Goal: Use online tool/utility: Utilize a website feature to perform a specific function

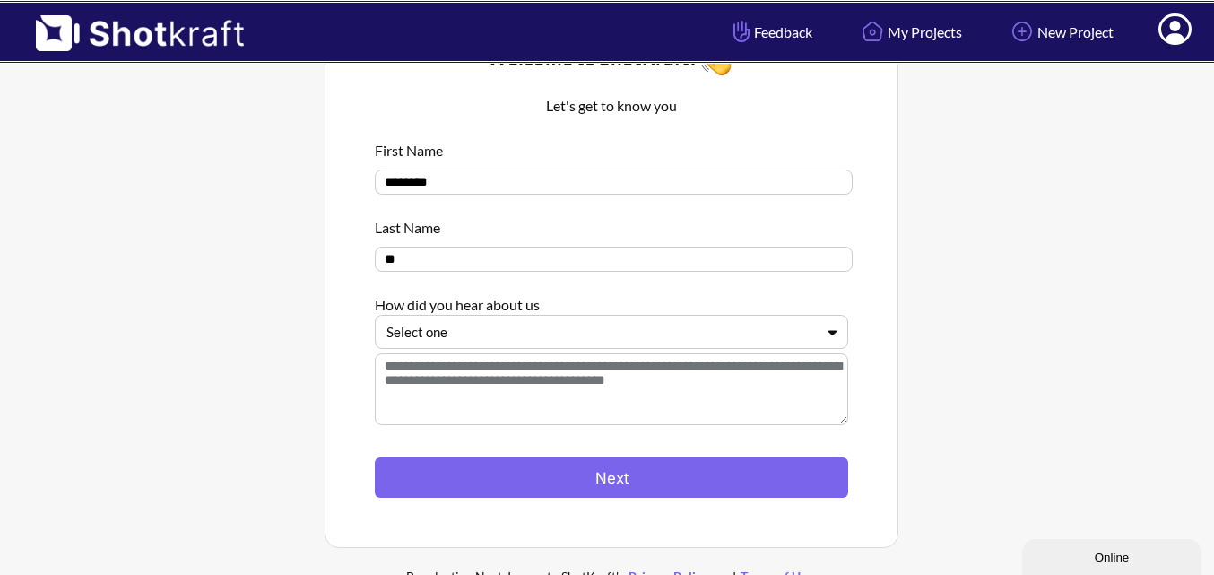
scroll to position [198, 0]
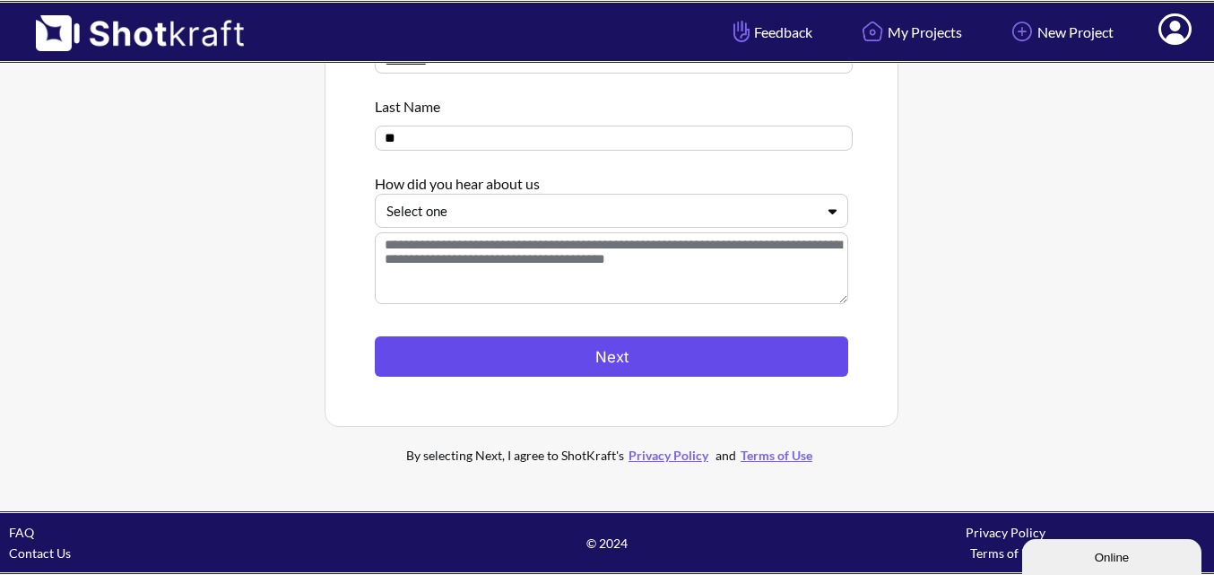
click at [692, 360] on button "Next" at bounding box center [611, 356] width 473 height 40
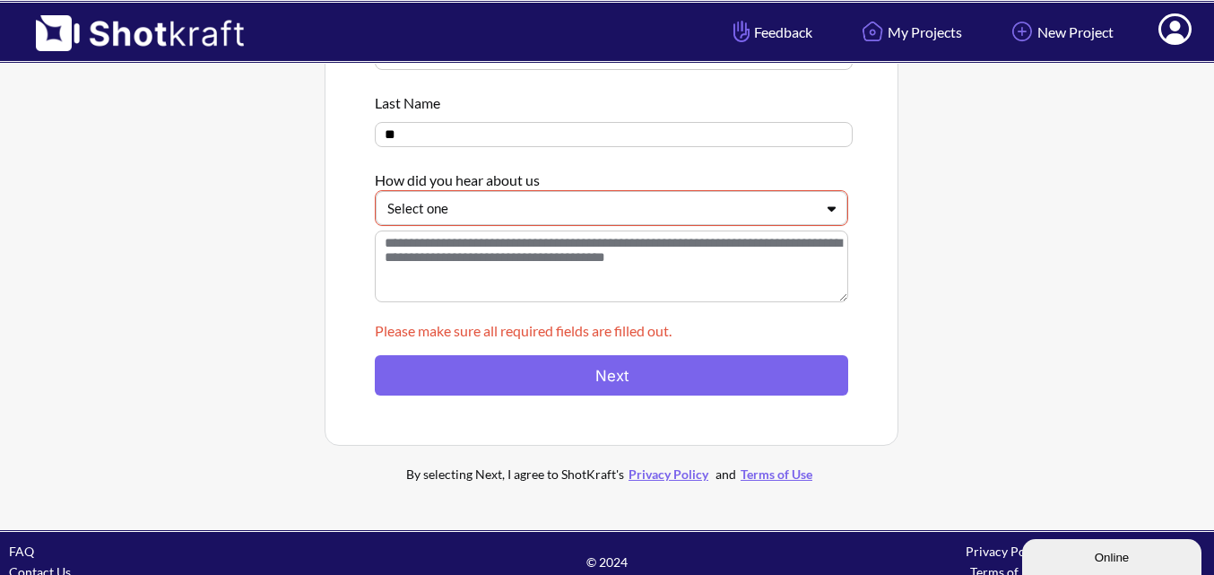
click at [682, 216] on div at bounding box center [600, 208] width 427 height 21
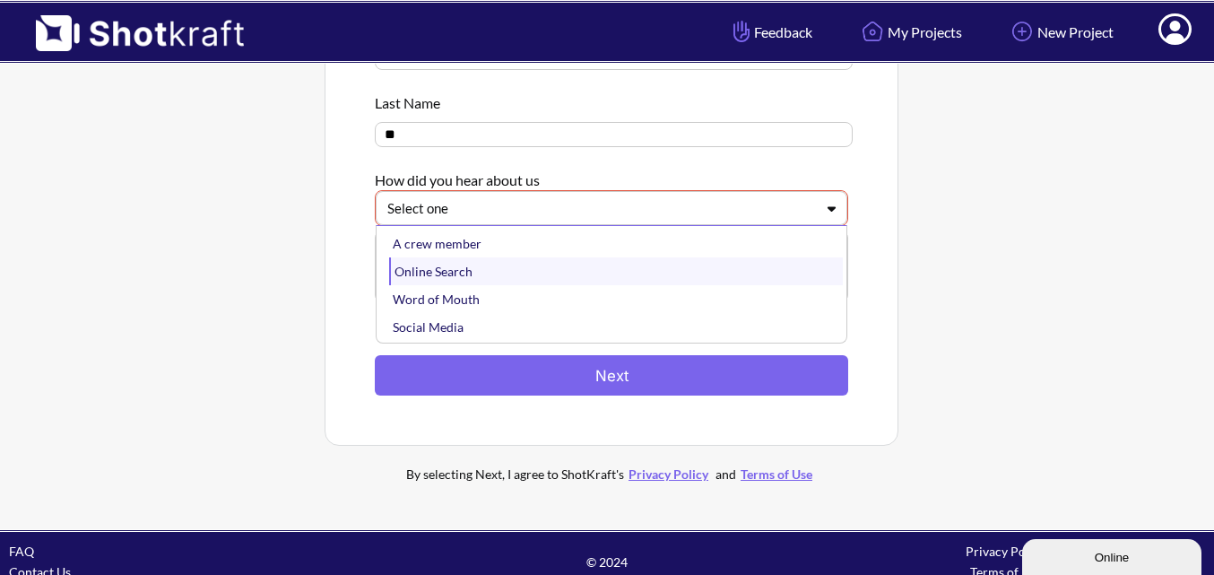
click at [688, 269] on div "Online Search" at bounding box center [616, 271] width 454 height 28
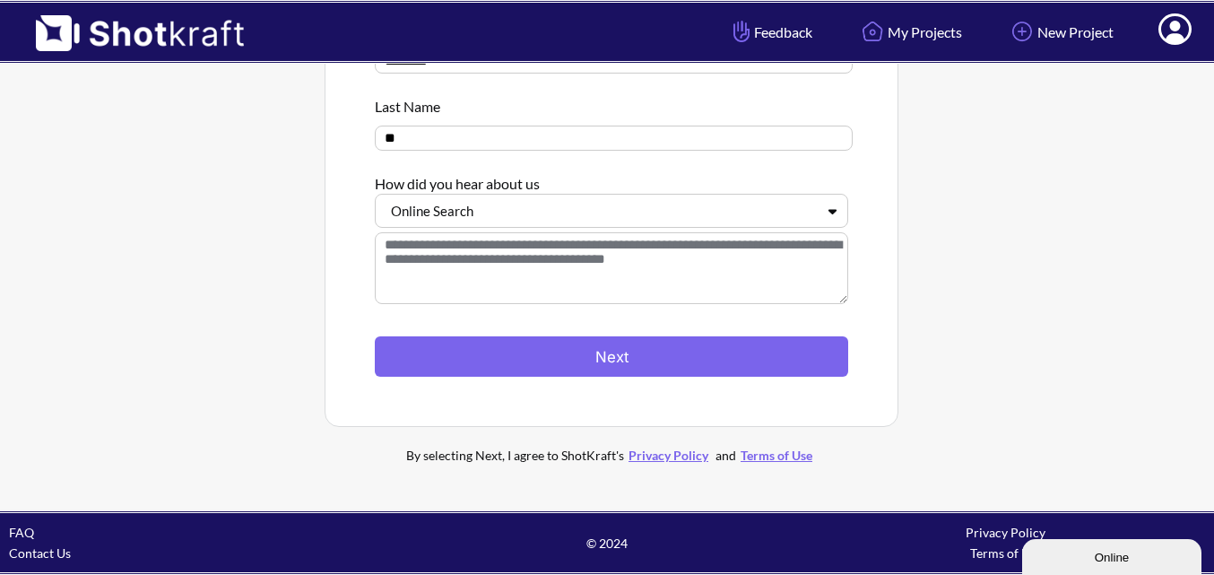
click at [686, 326] on div at bounding box center [611, 326] width 473 height 19
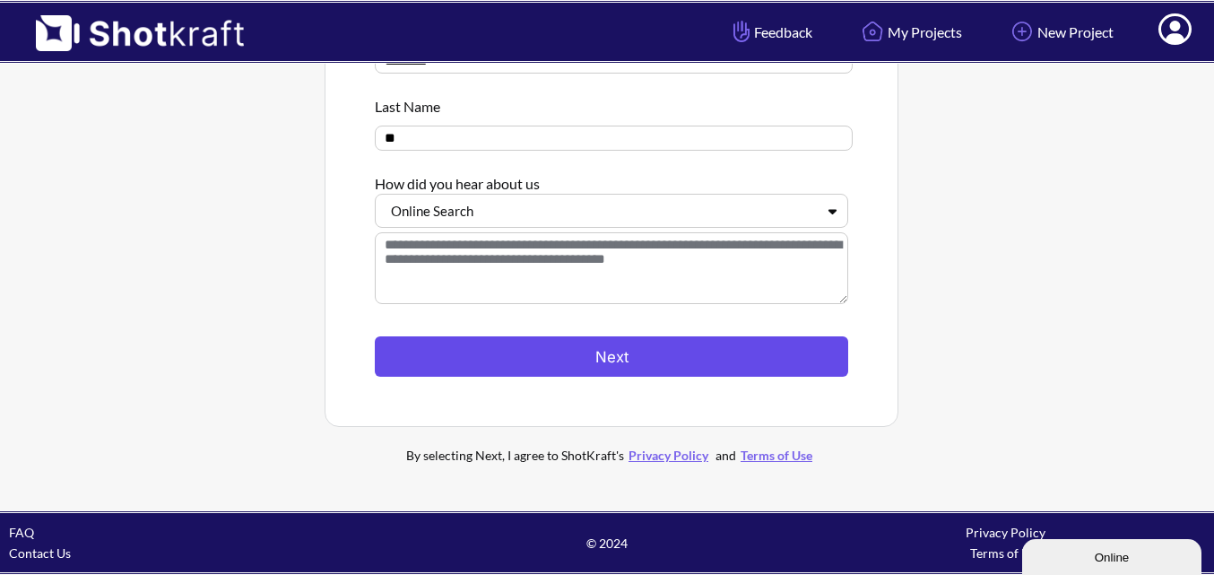
click at [697, 343] on button "Next" at bounding box center [611, 356] width 473 height 40
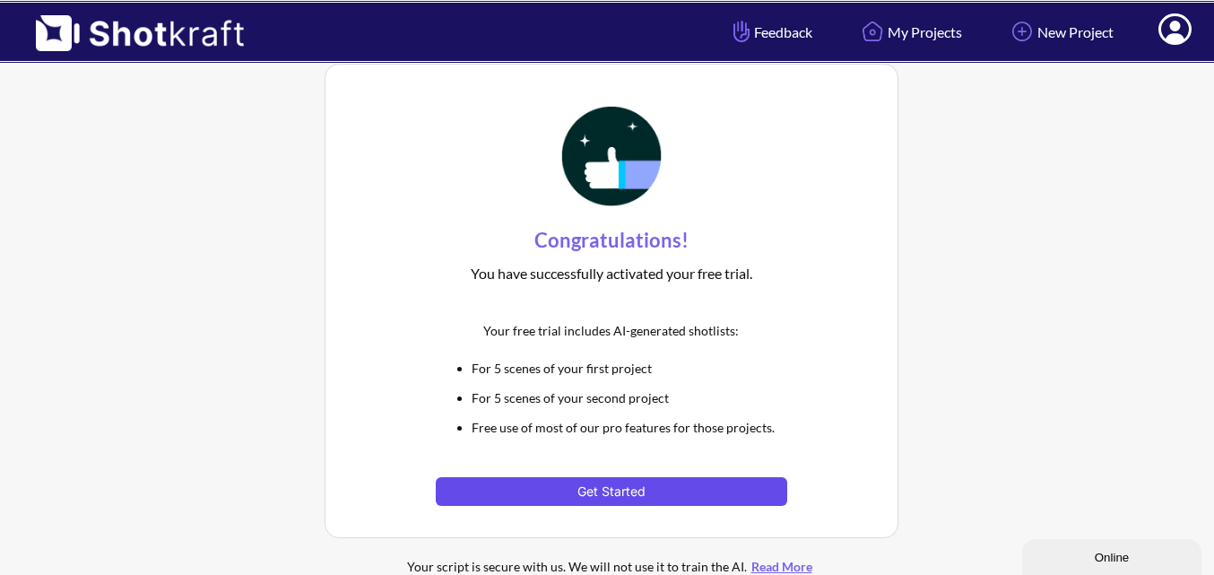
click at [736, 504] on button "Get Started" at bounding box center [611, 491] width 351 height 29
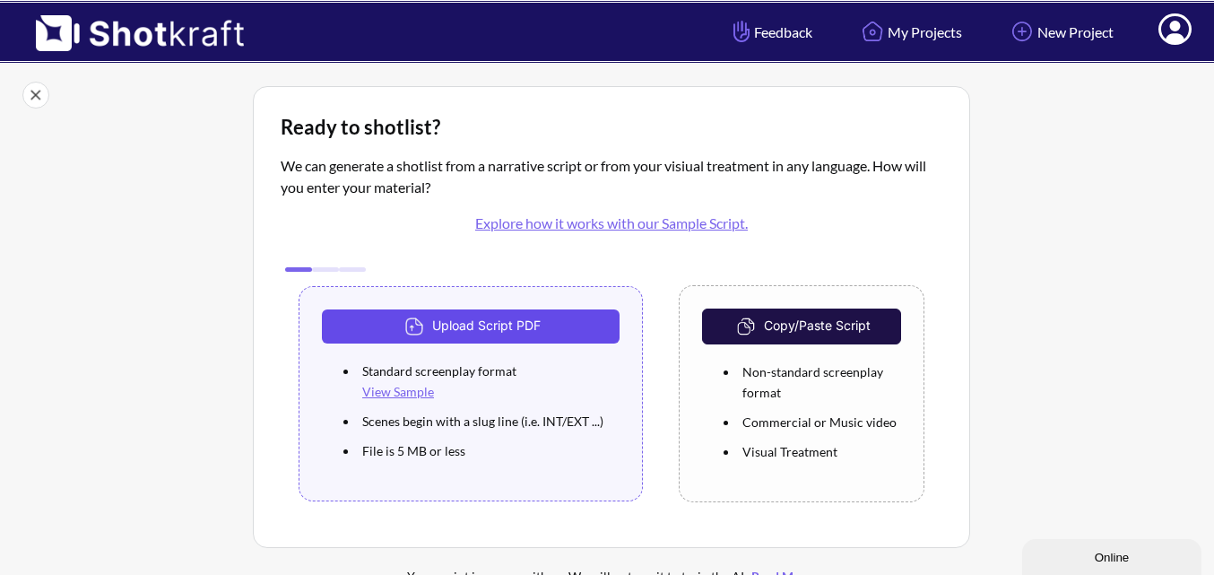
click at [590, 319] on button "Upload Script PDF" at bounding box center [471, 326] width 298 height 34
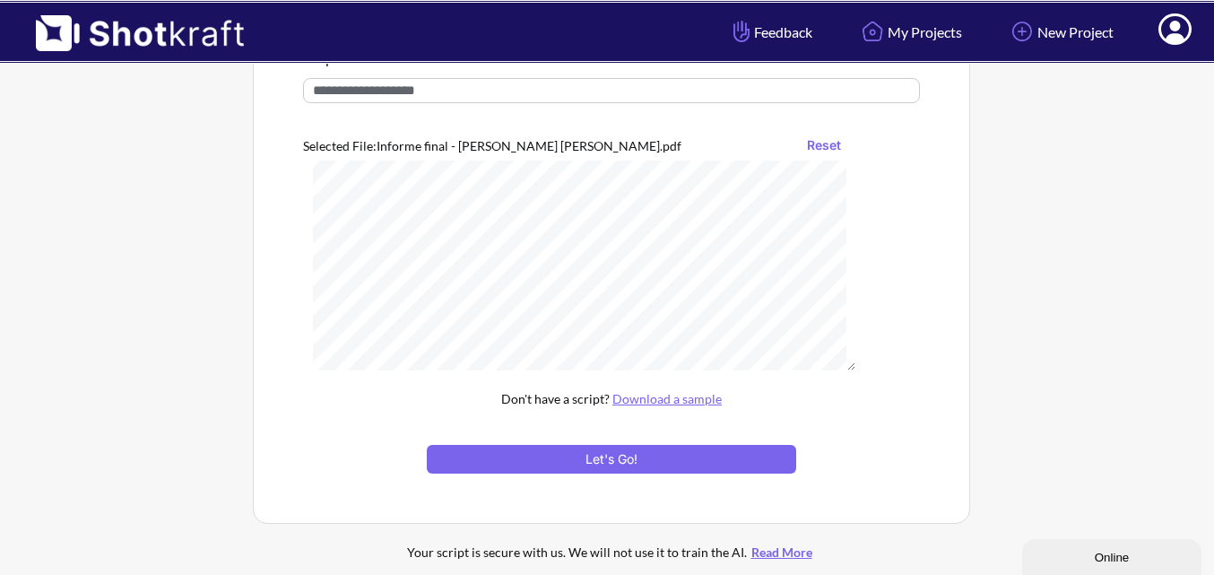
scroll to position [269, 0]
click at [868, 188] on div "Script Title Selected File: Informe final - Luis Katriel Astete Alfaro.pdf Rese…" at bounding box center [612, 260] width 662 height 471
click at [728, 464] on button "Let's Go!" at bounding box center [611, 459] width 369 height 29
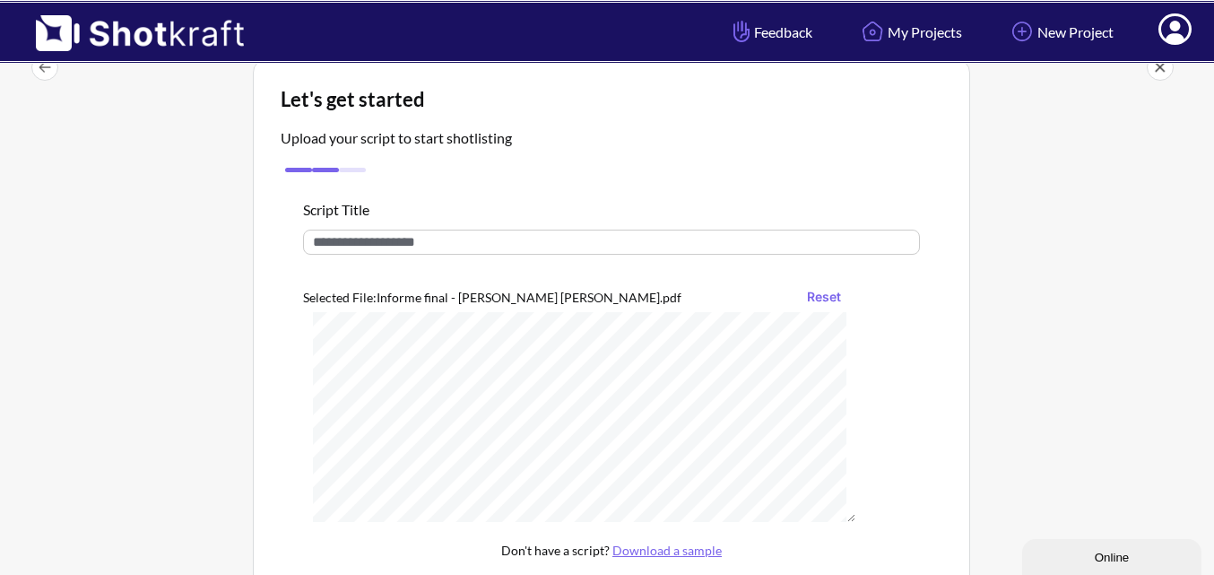
scroll to position [0, 0]
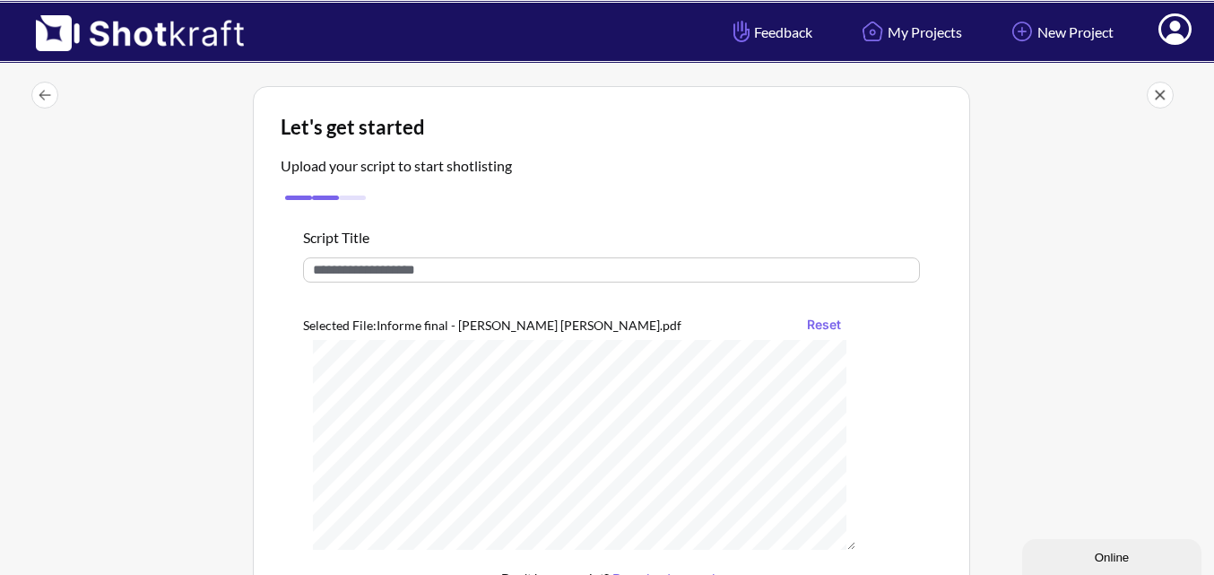
click at [431, 272] on input "text" at bounding box center [611, 269] width 617 height 25
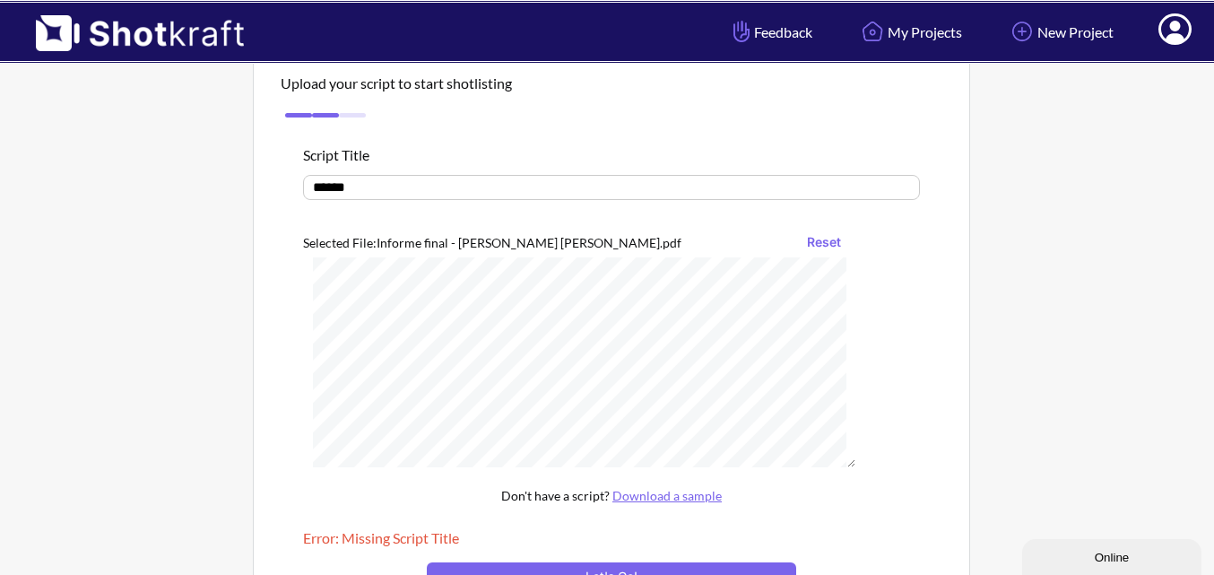
scroll to position [299, 0]
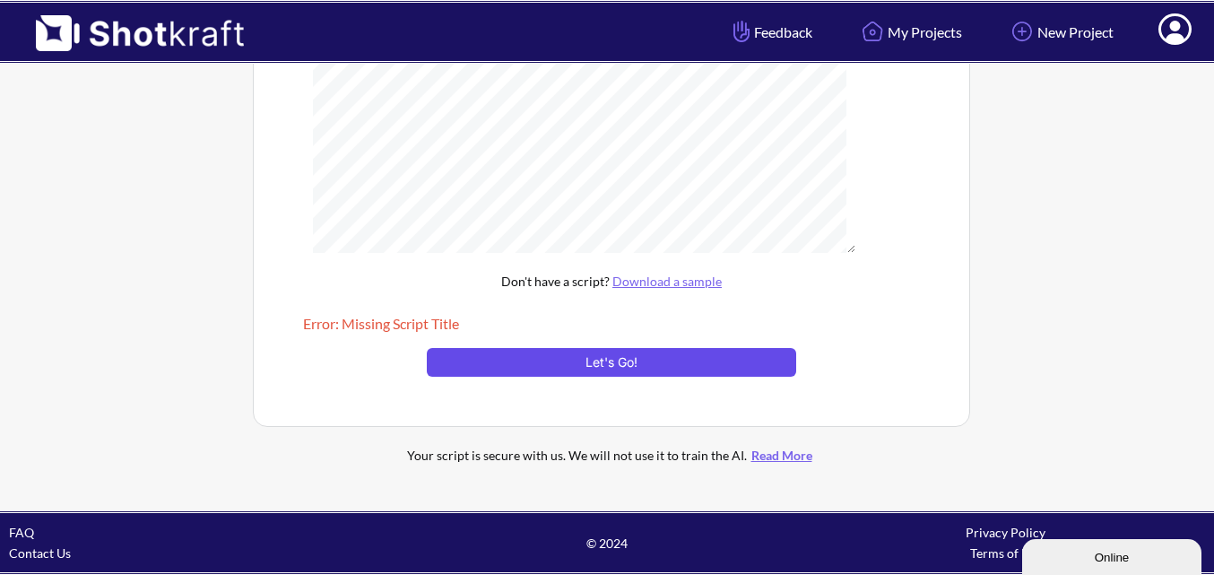
type input "******"
click at [655, 354] on button "Let's Go!" at bounding box center [611, 362] width 369 height 29
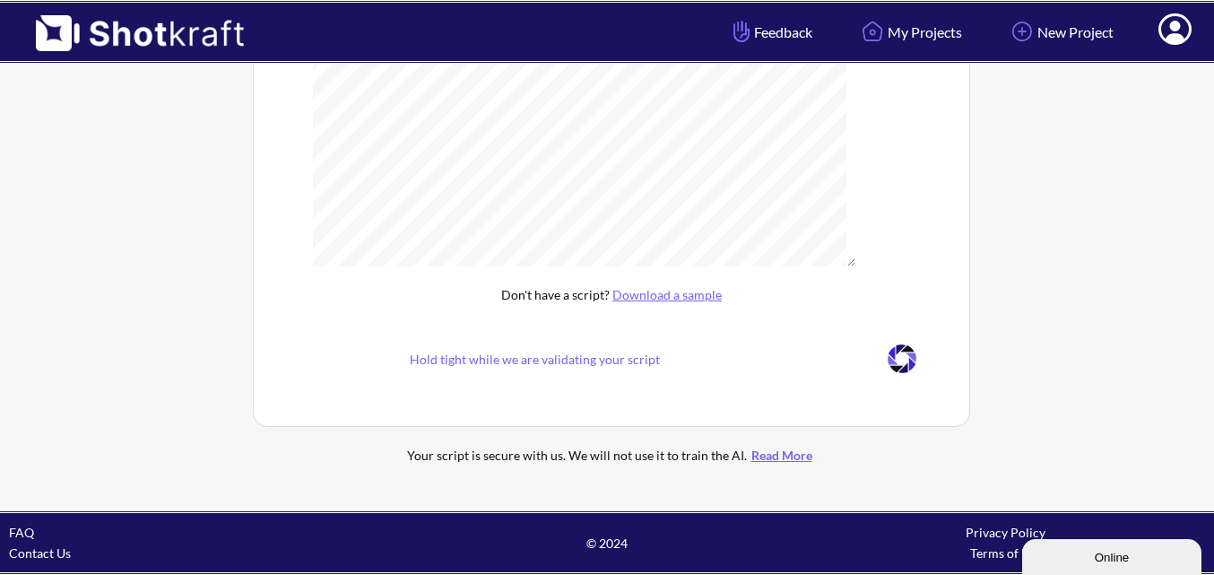
scroll to position [153, 0]
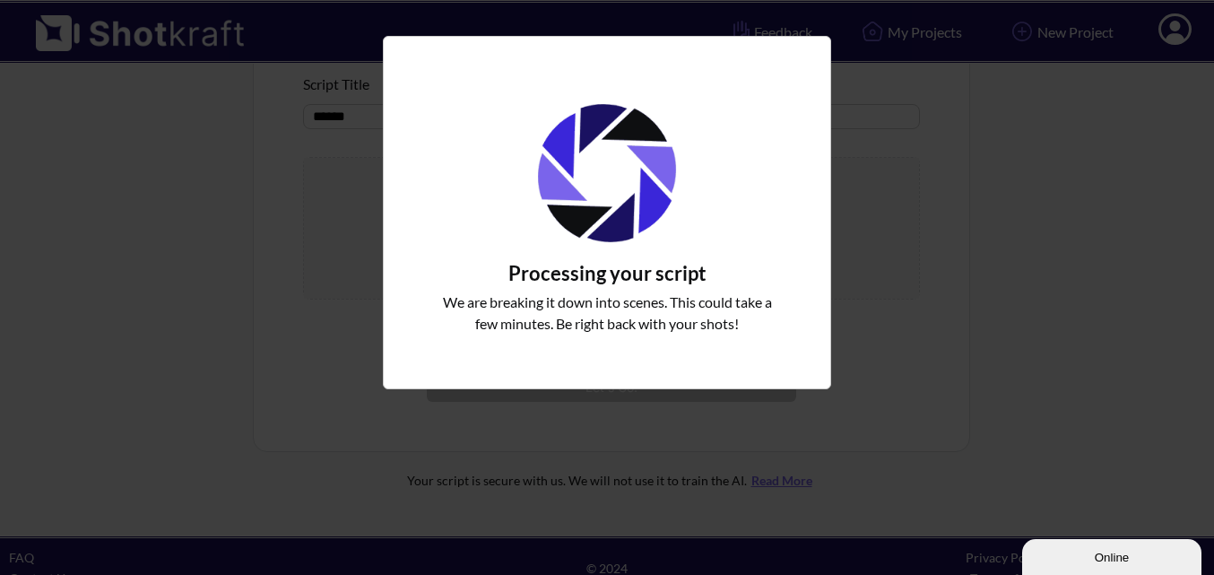
click at [668, 169] on img "Upload Script" at bounding box center [607, 173] width 174 height 174
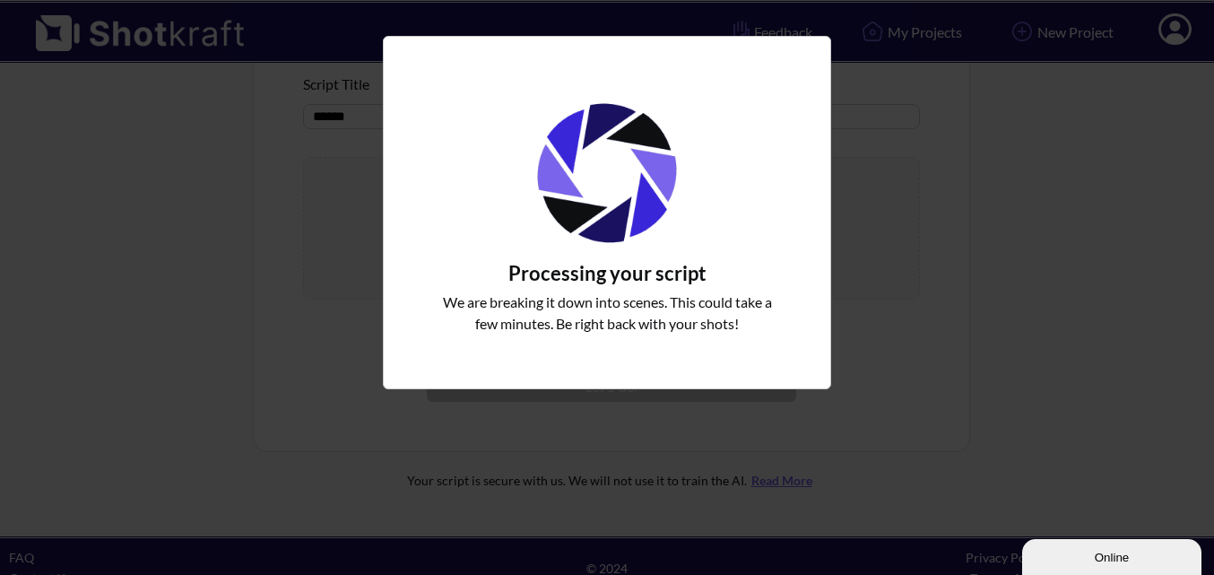
click at [683, 169] on img "Upload Script" at bounding box center [607, 173] width 174 height 174
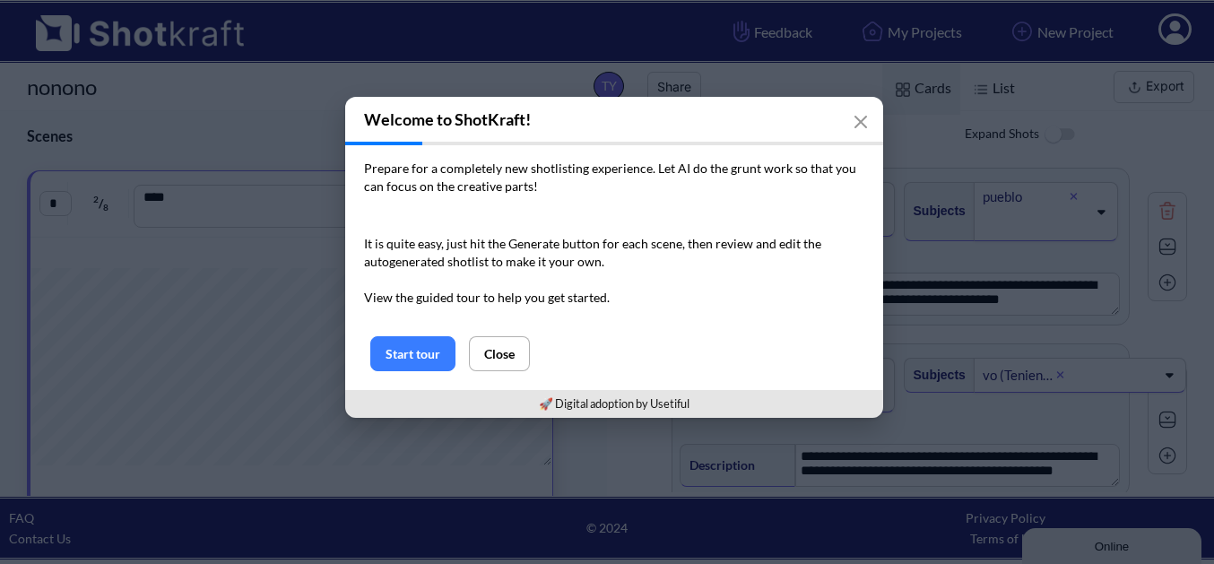
click at [864, 125] on icon "button" at bounding box center [861, 122] width 14 height 14
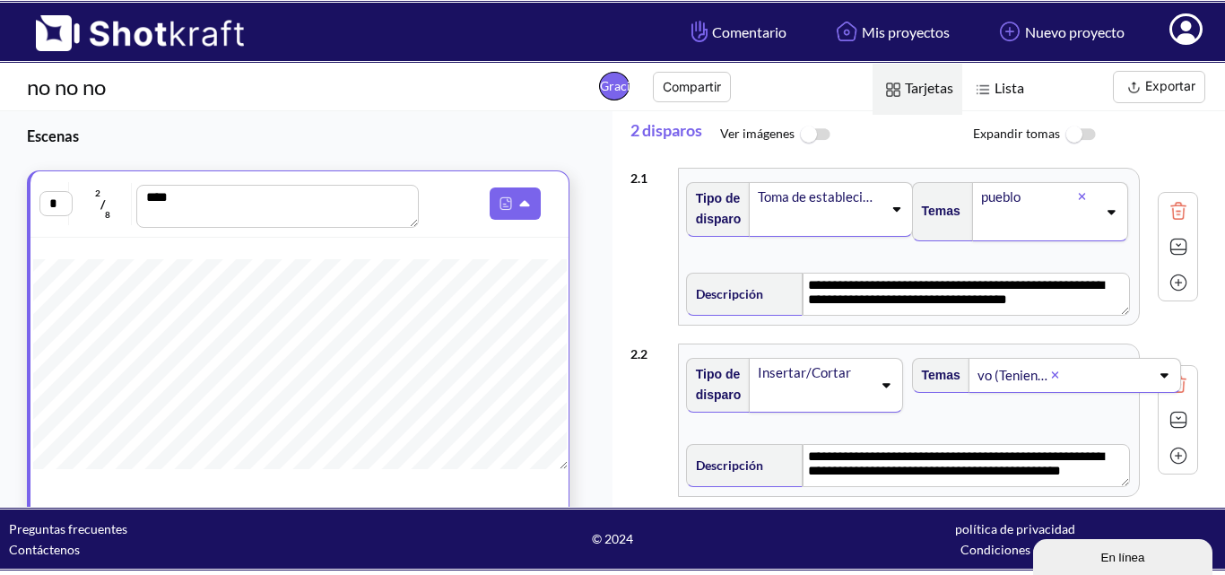
scroll to position [574, 0]
click at [365, 121] on span "Escenas" at bounding box center [284, 136] width 568 height 50
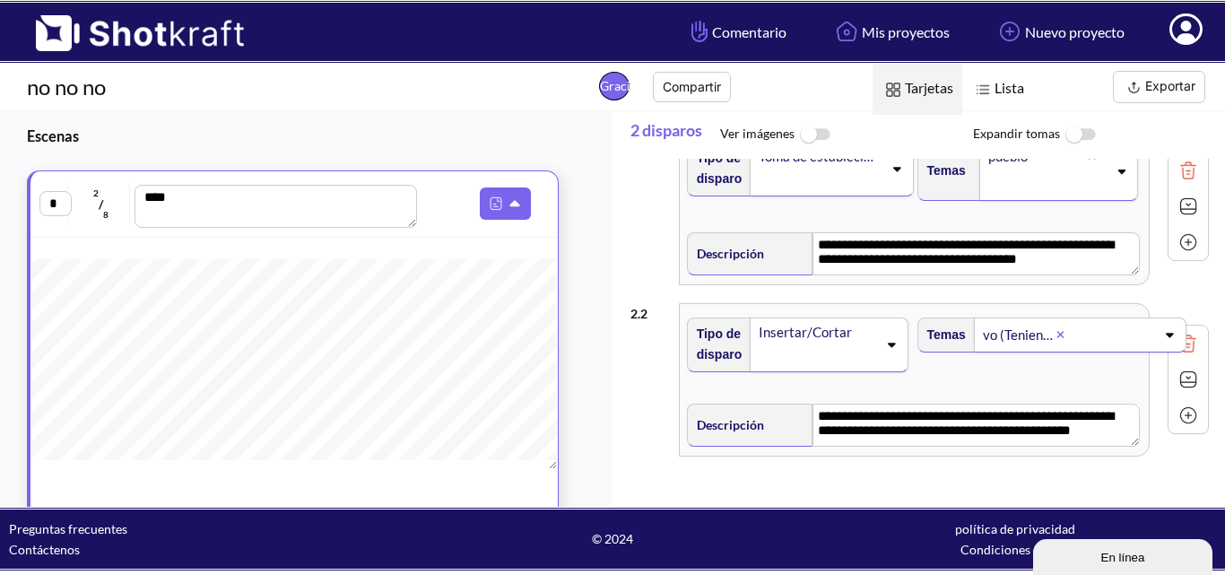
scroll to position [79, 0]
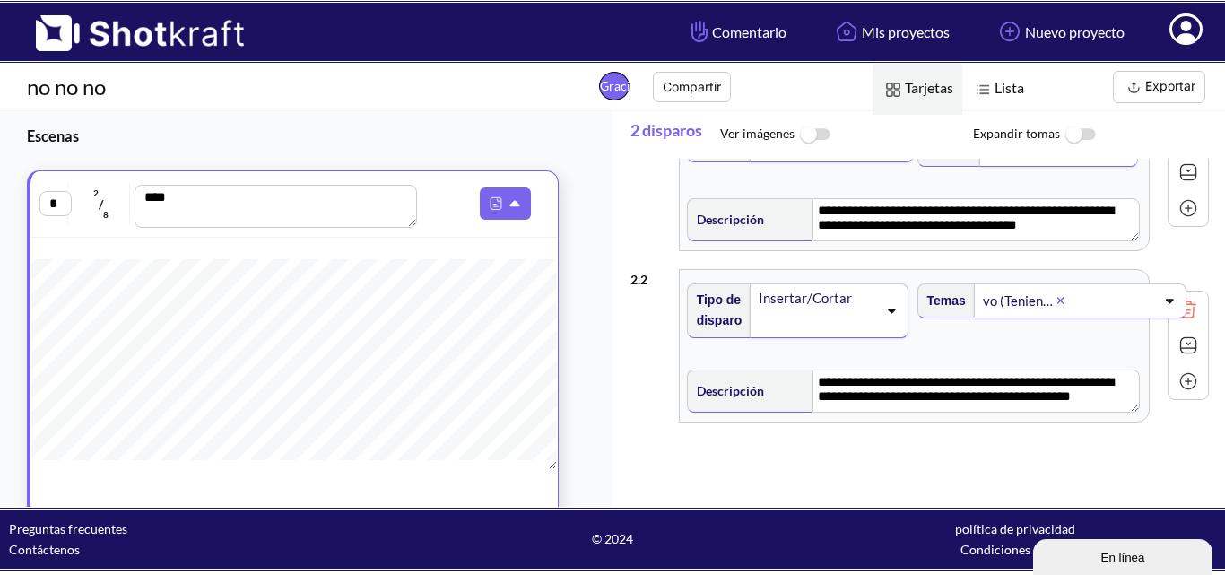
click at [1182, 379] on img at bounding box center [1188, 381] width 27 height 27
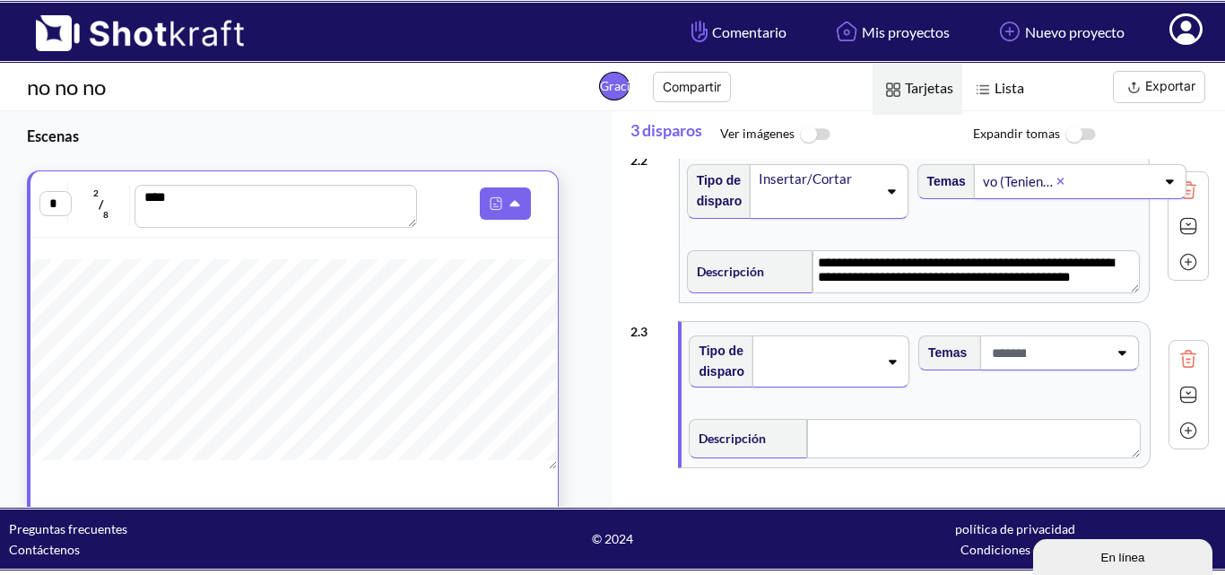
scroll to position [0, 0]
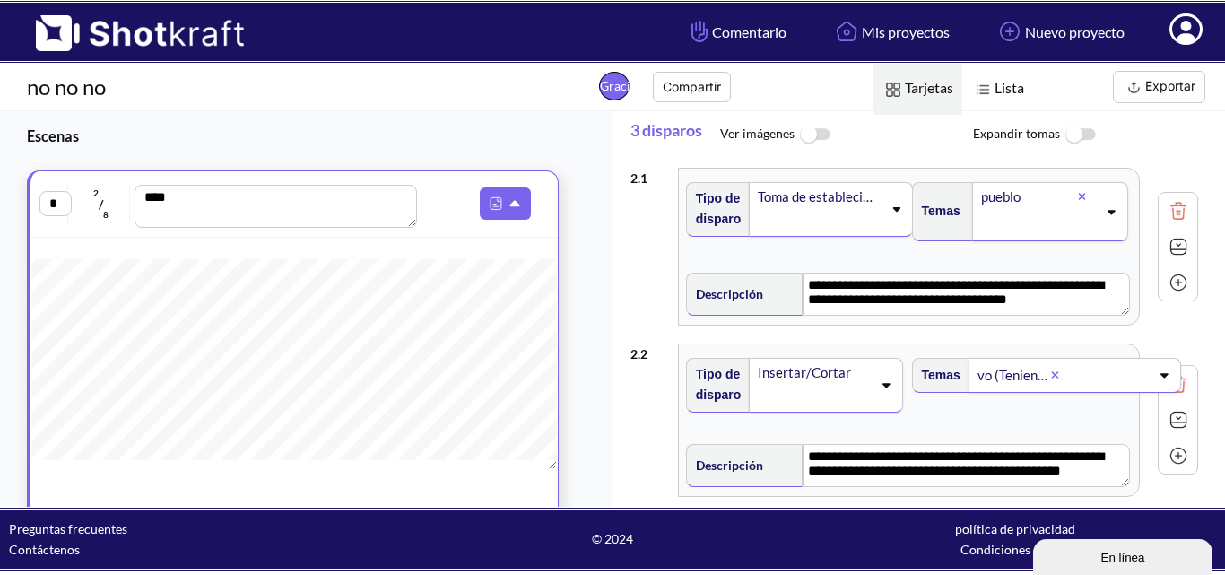
click at [1073, 134] on img at bounding box center [1080, 135] width 40 height 39
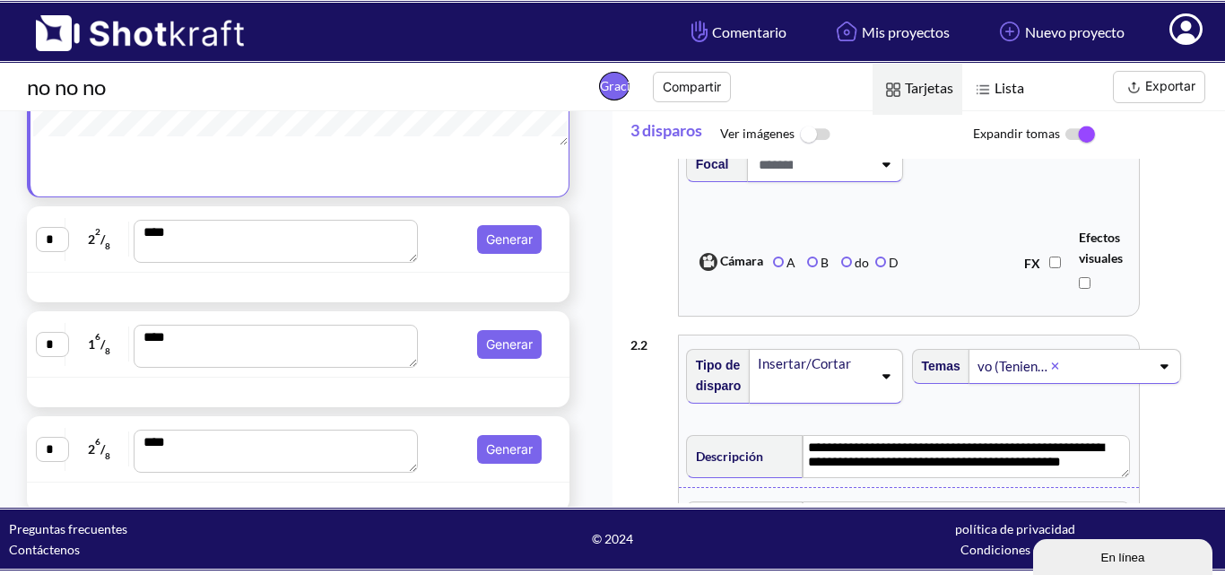
scroll to position [443, 0]
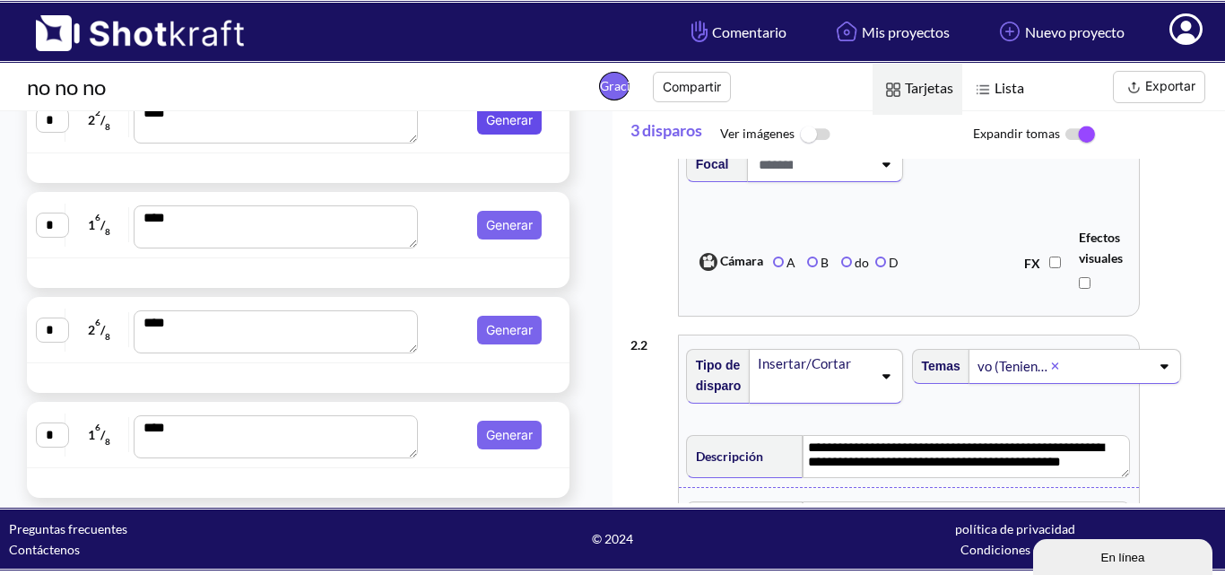
click at [498, 121] on font "Generar" at bounding box center [509, 119] width 47 height 15
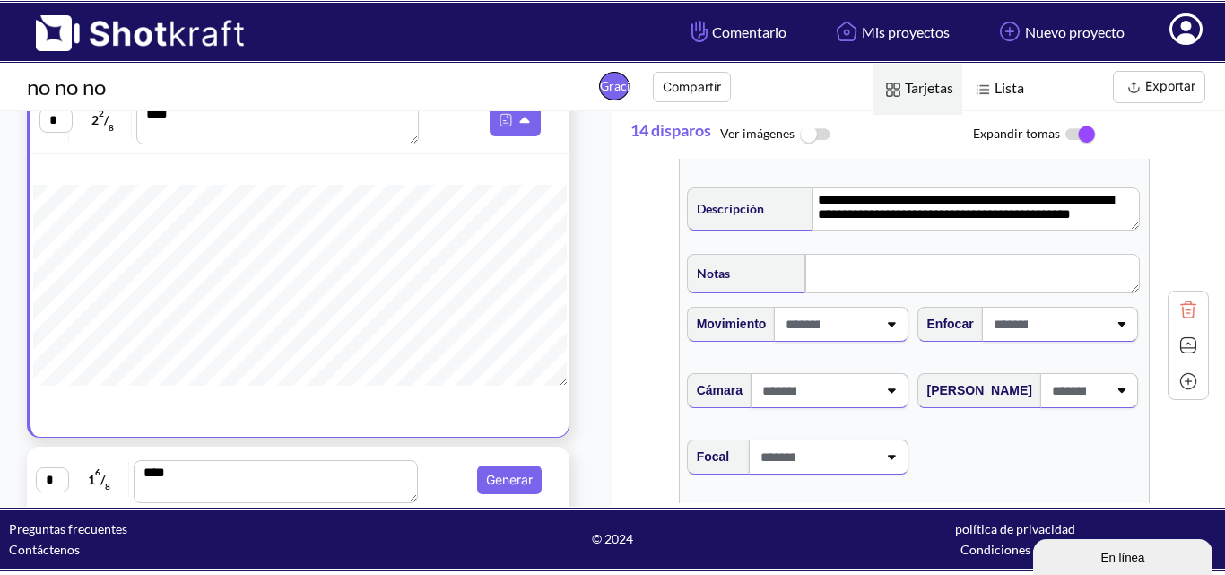
scroll to position [90, 0]
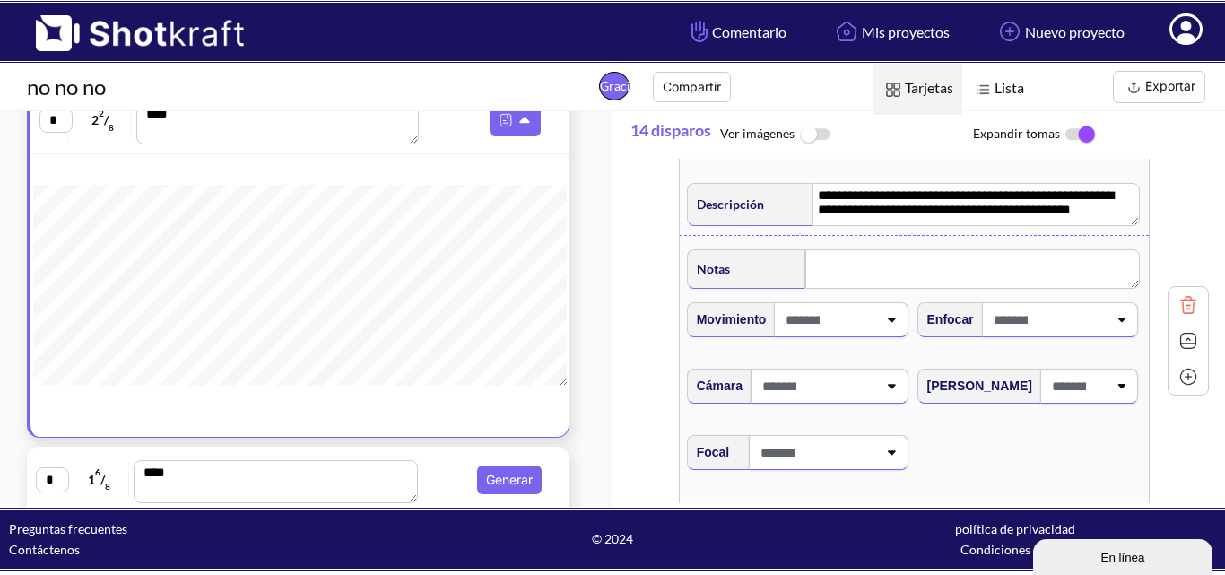
click at [1184, 308] on img at bounding box center [1188, 304] width 27 height 27
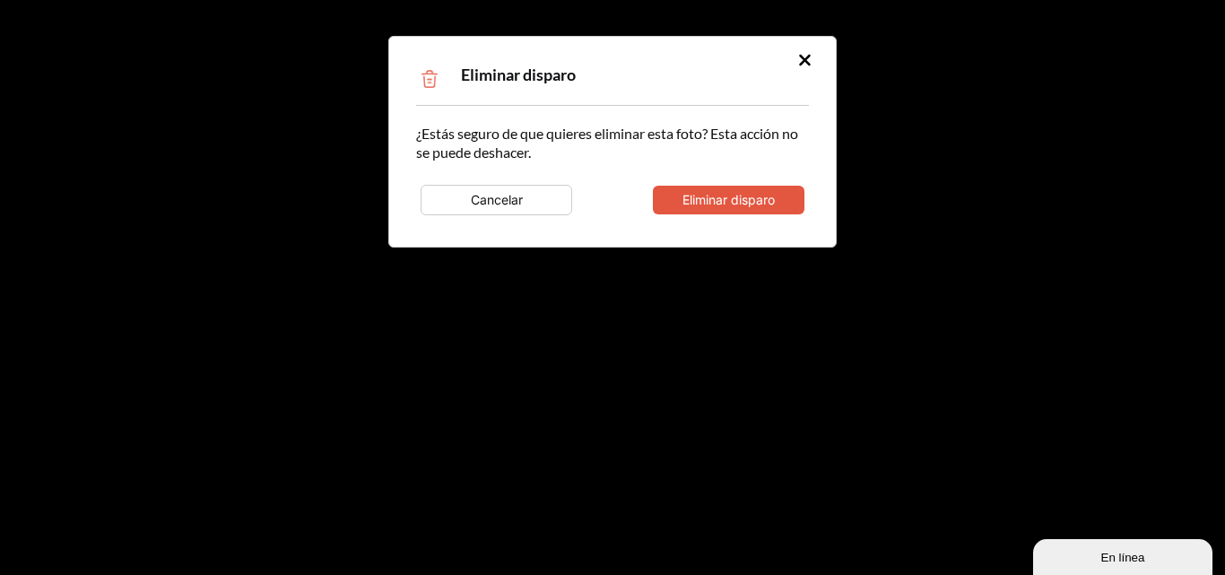
click at [773, 201] on font "Eliminar disparo" at bounding box center [728, 199] width 92 height 15
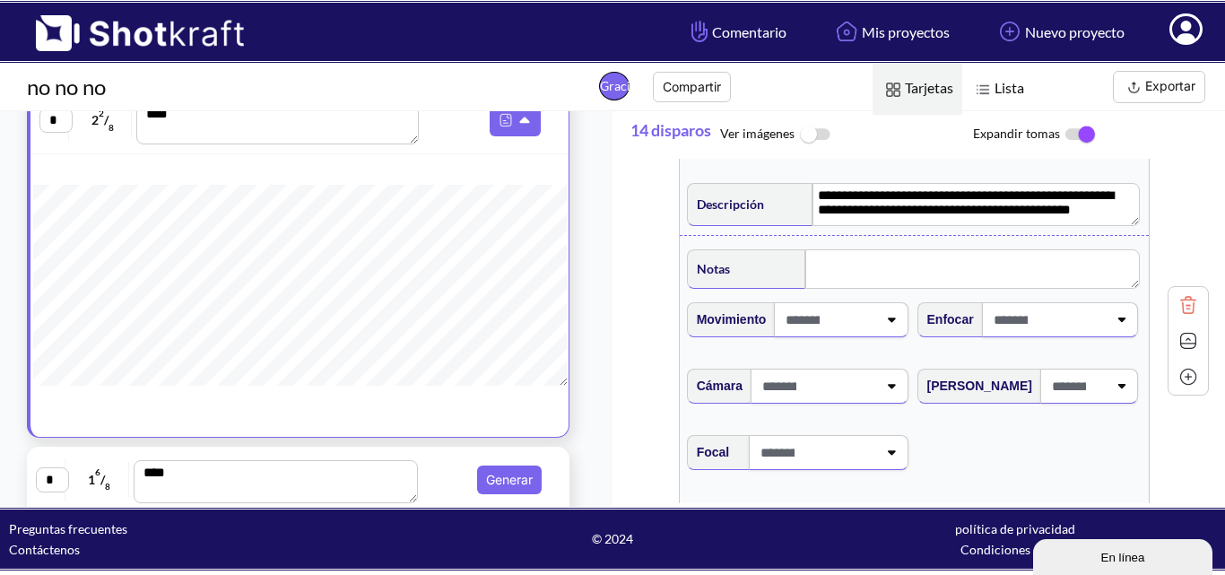
type textarea "**********"
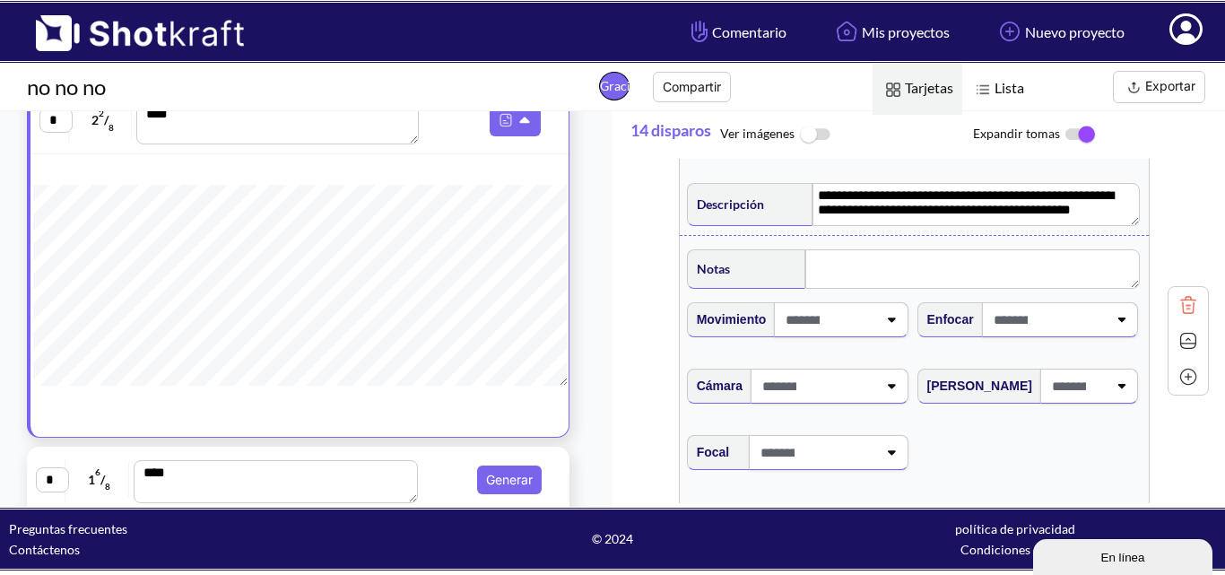
type textarea "**********"
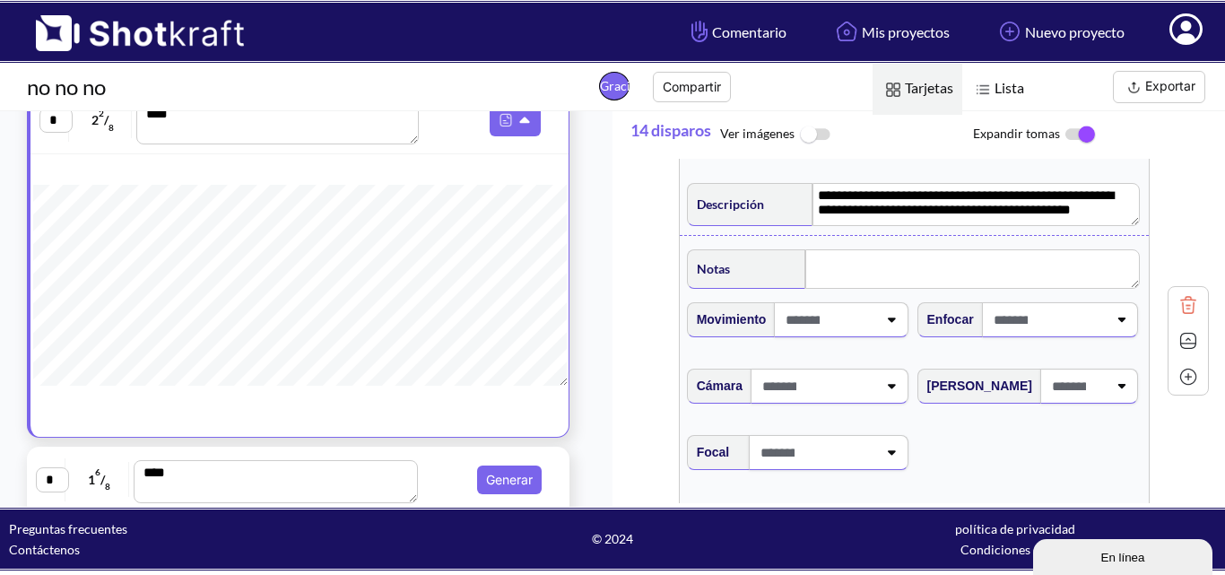
type textarea "**********"
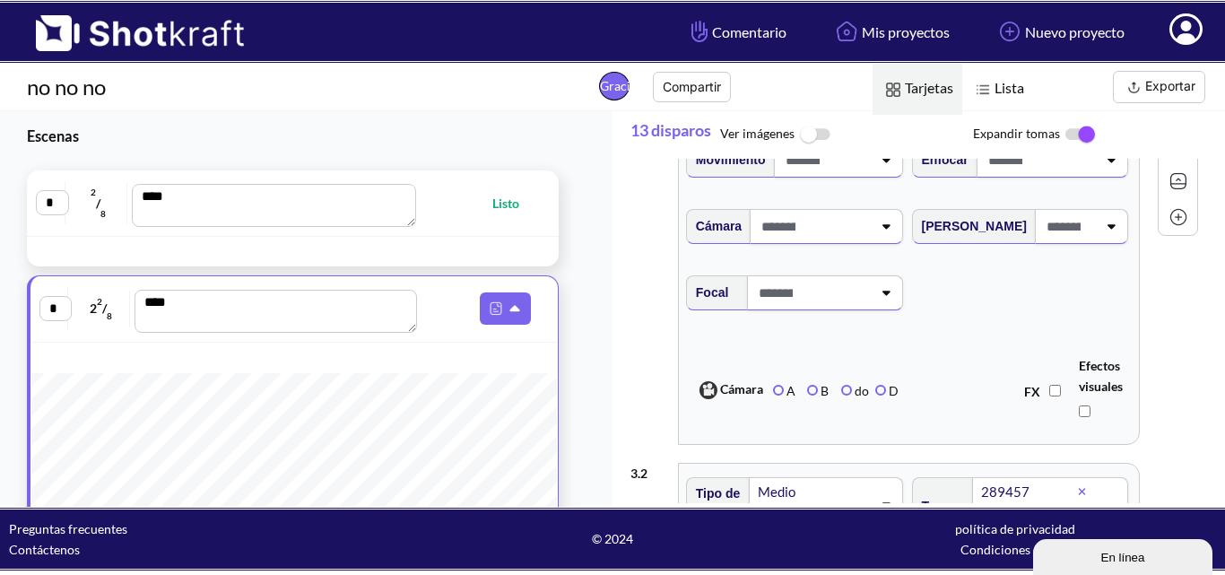
scroll to position [179, 0]
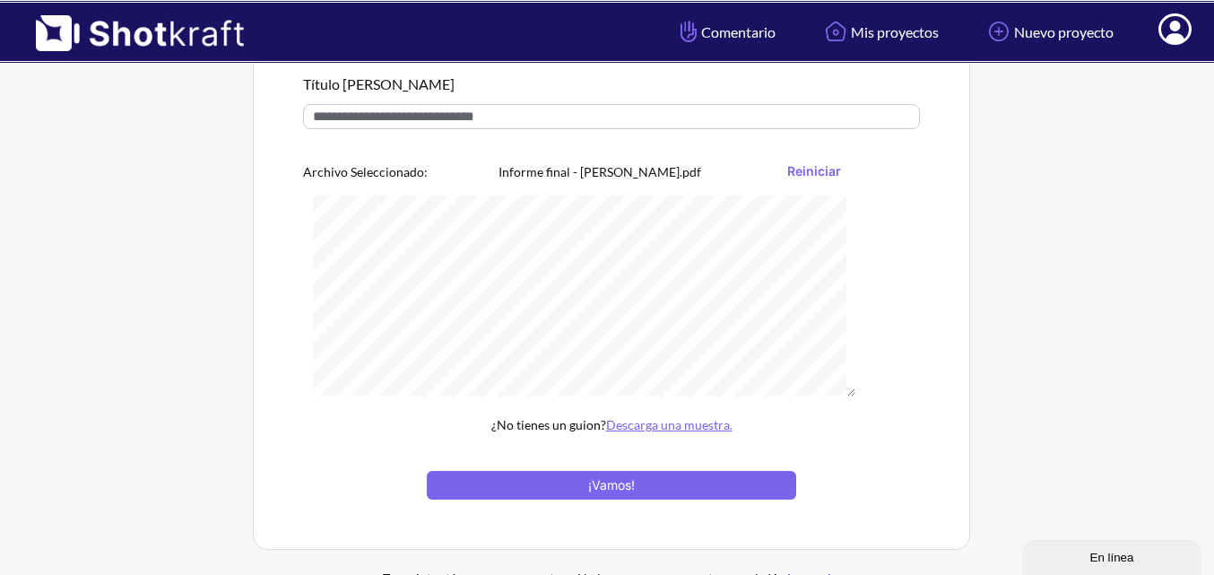
click at [429, 122] on input "text" at bounding box center [611, 116] width 617 height 25
type input "***"
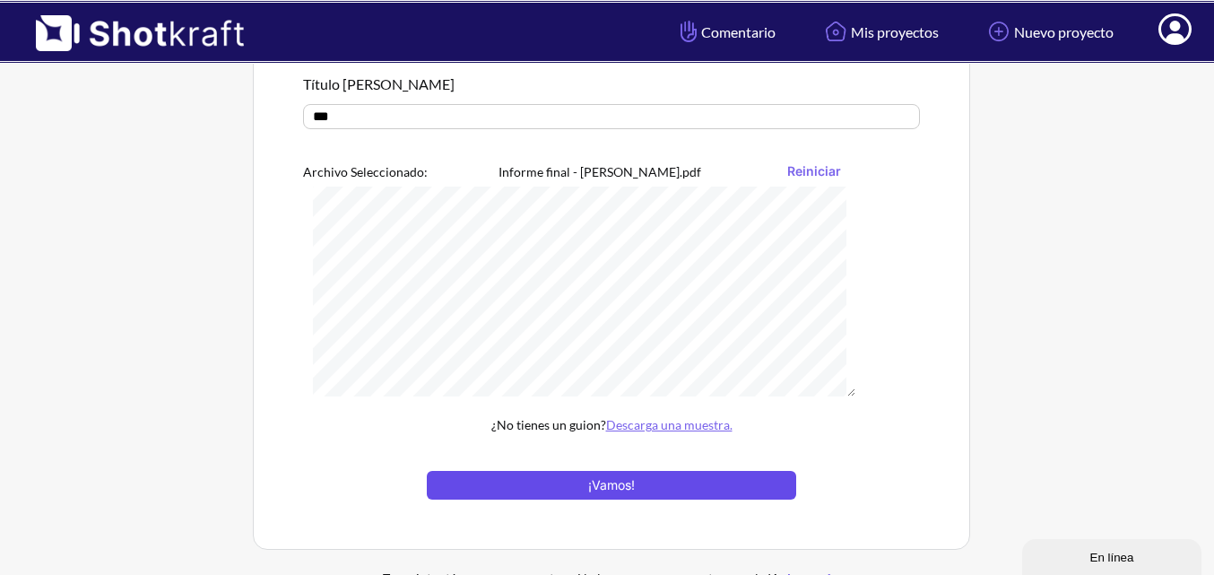
click at [666, 495] on button "¡Vamos!" at bounding box center [611, 485] width 369 height 29
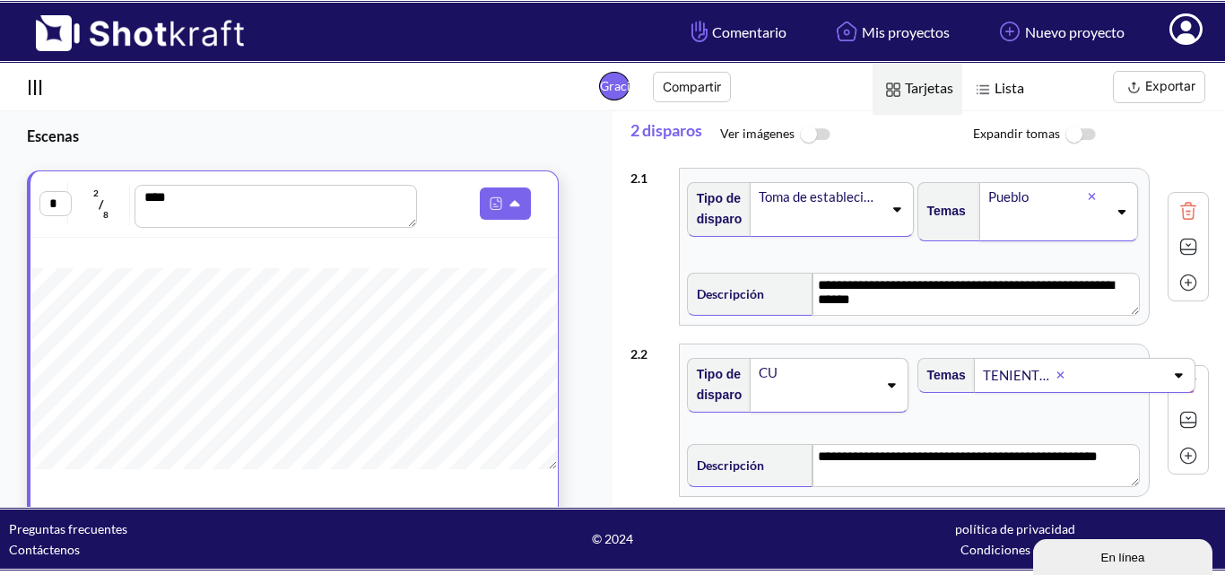
click at [1166, 381] on icon at bounding box center [1178, 375] width 24 height 13
click at [1120, 378] on icon at bounding box center [1124, 376] width 8 height 4
click at [1115, 208] on icon at bounding box center [1121, 211] width 24 height 13
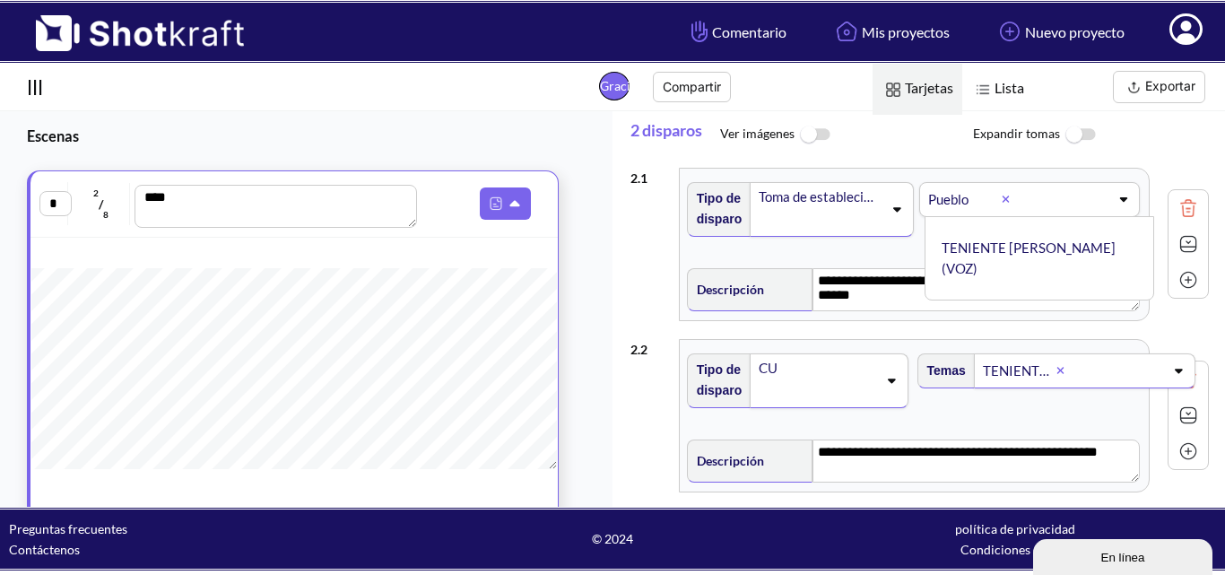
click at [1115, 208] on div "Pueblo Pueblo ✔ TENIENTE [PERSON_NAME] (VOZ)" at bounding box center [1029, 199] width 221 height 35
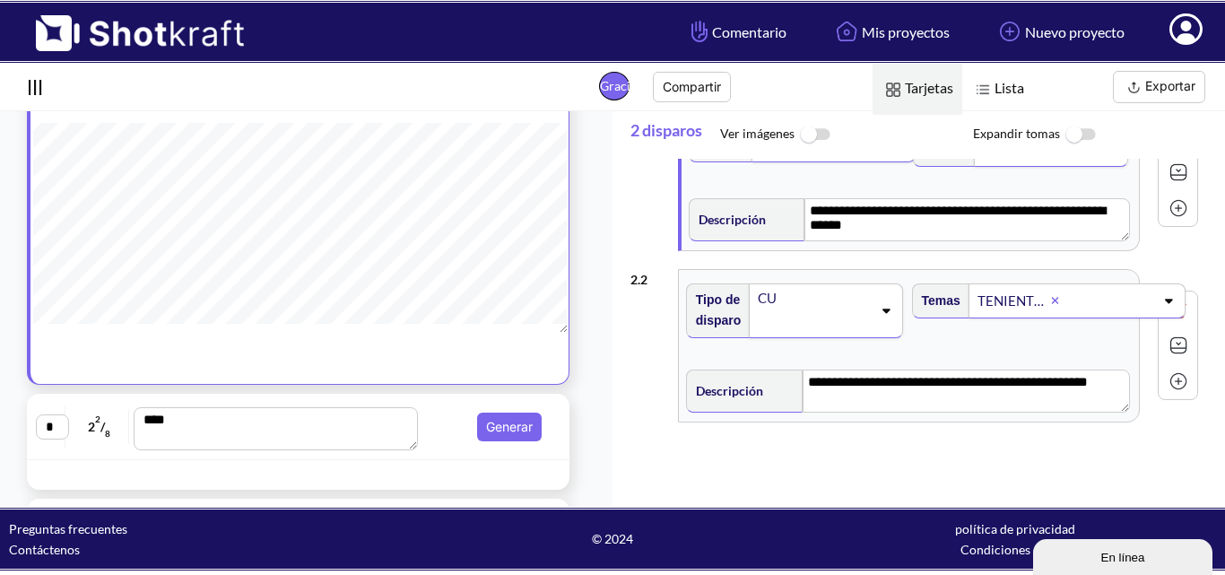
scroll to position [179, 0]
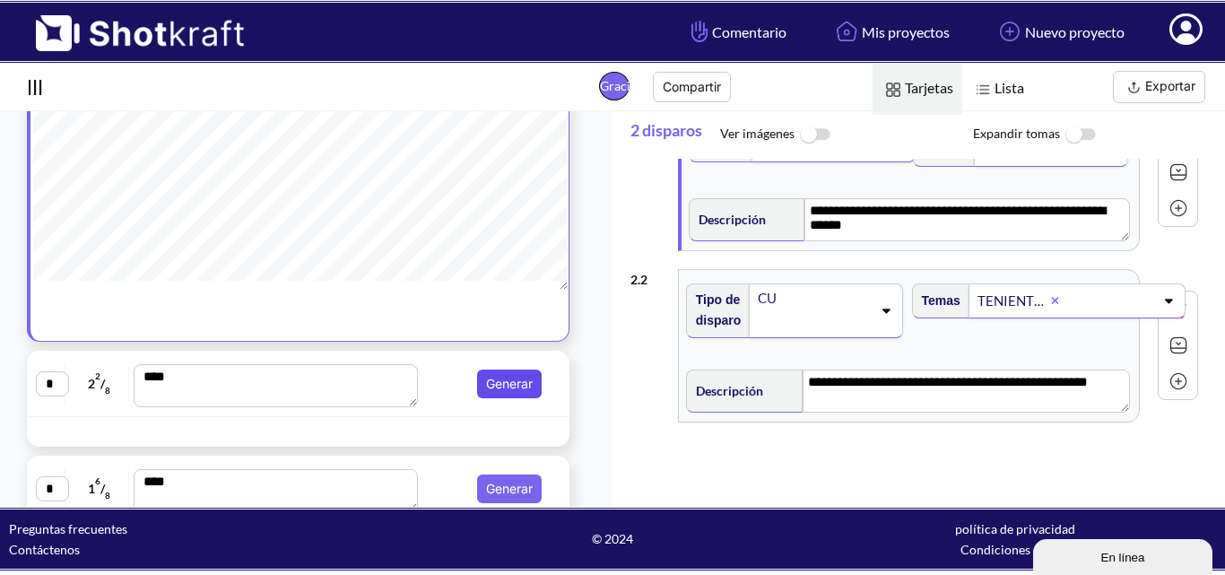
click at [486, 378] on font "Generar" at bounding box center [509, 383] width 47 height 15
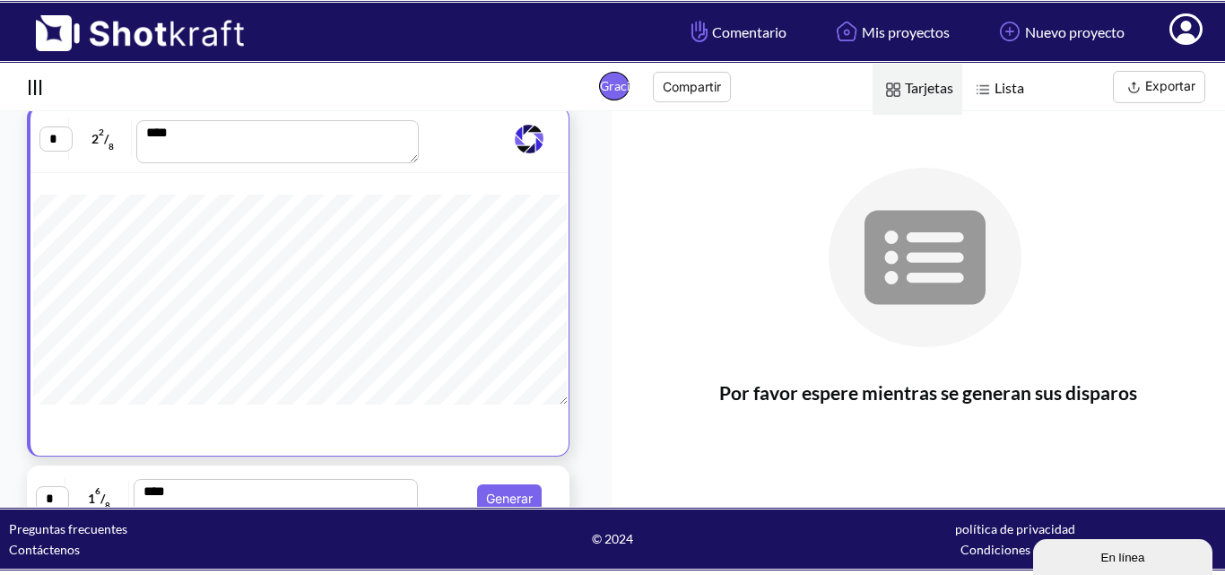
scroll to position [269, 0]
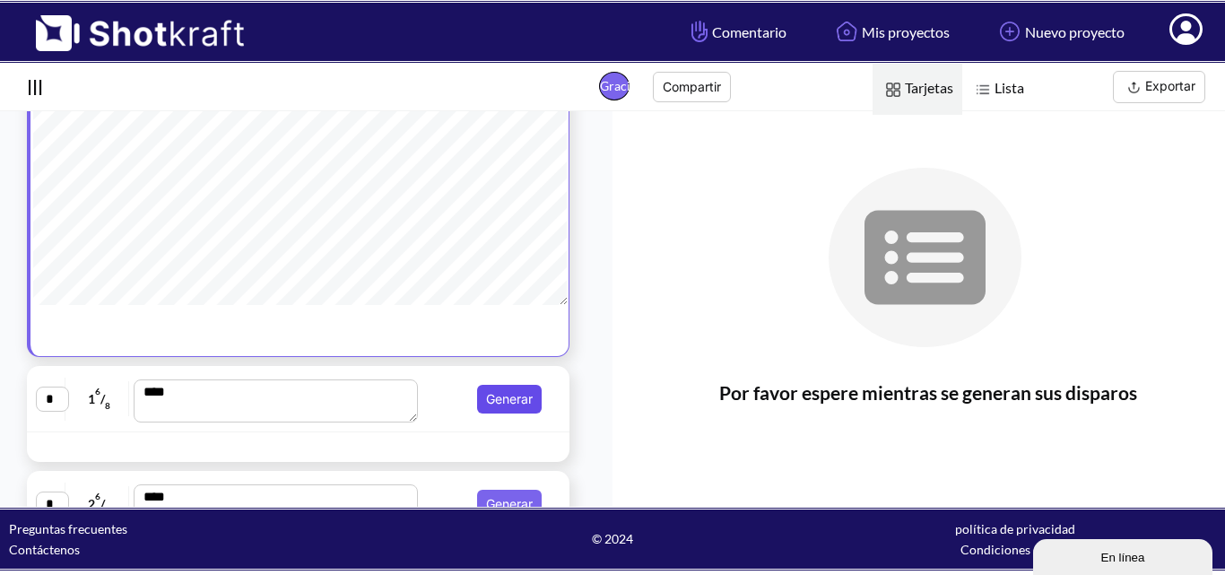
click at [494, 398] on font "Generar" at bounding box center [509, 398] width 47 height 15
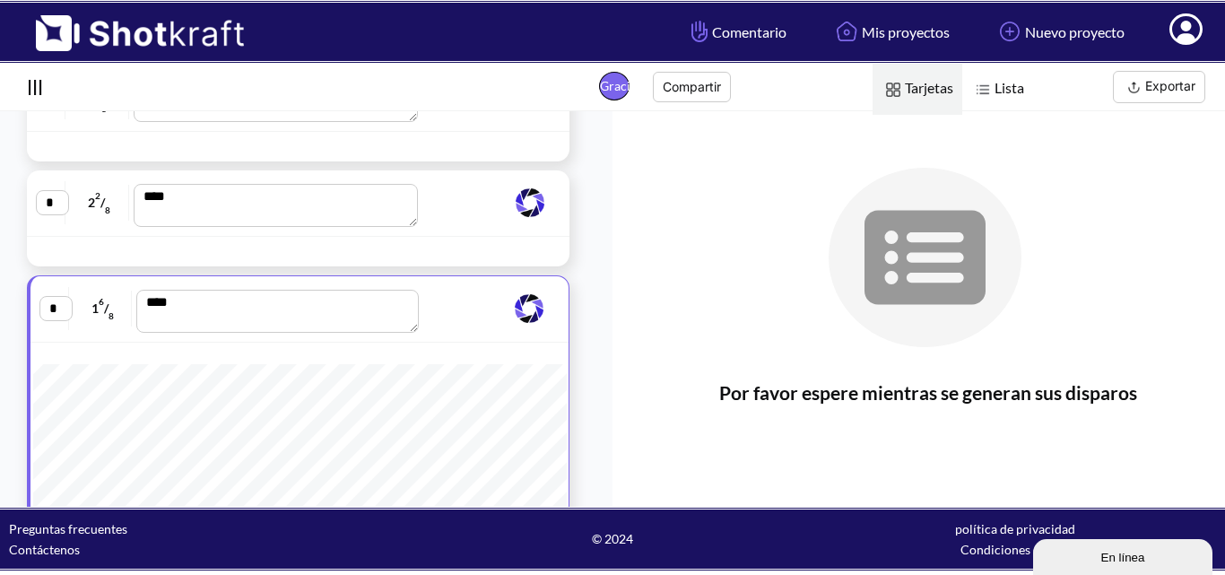
scroll to position [359, 0]
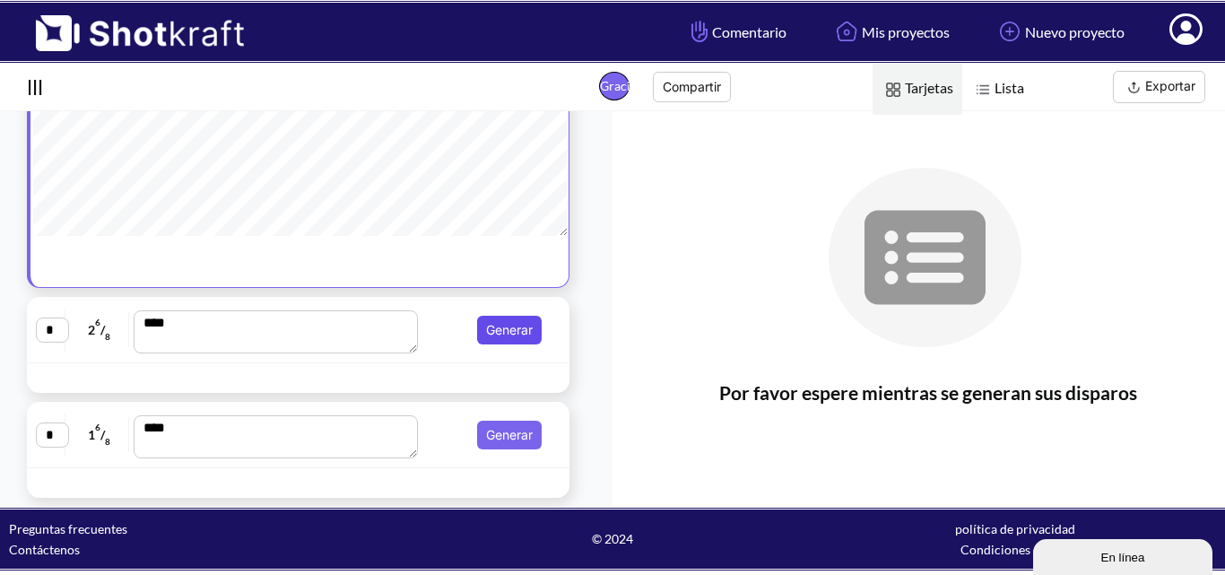
click at [486, 334] on font "Generar" at bounding box center [509, 329] width 47 height 15
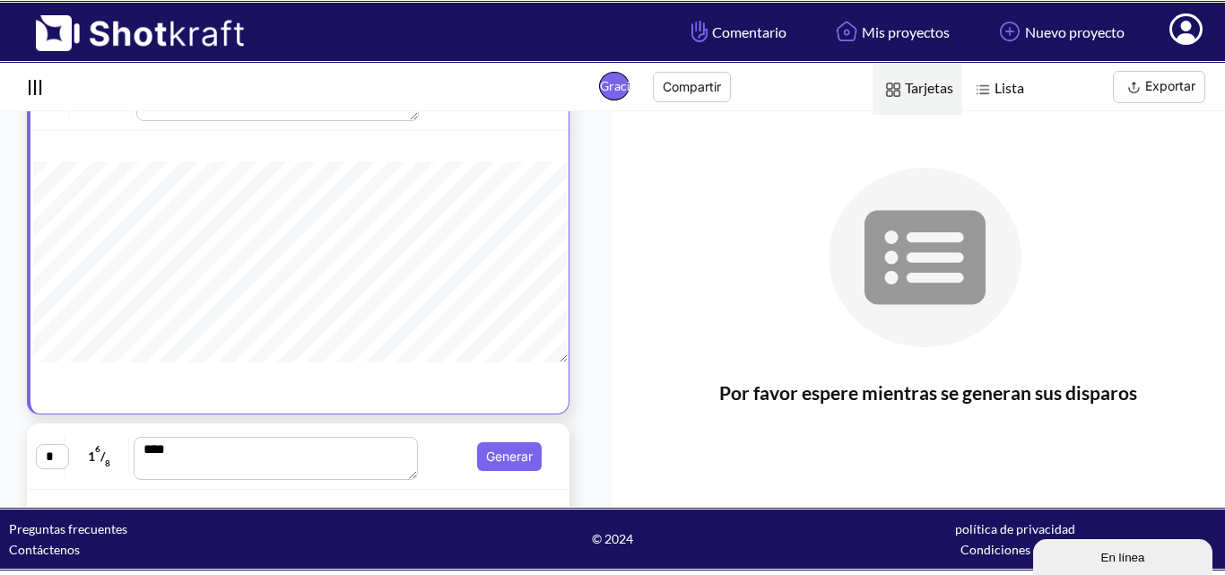
scroll to position [443, 0]
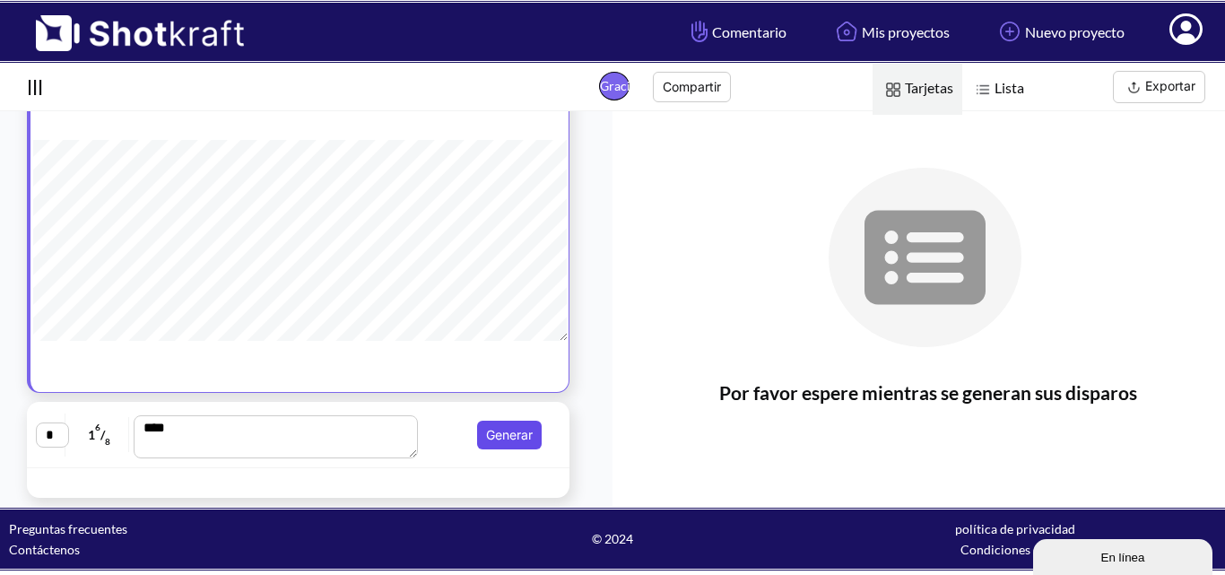
click at [493, 427] on font "Generar" at bounding box center [509, 434] width 47 height 15
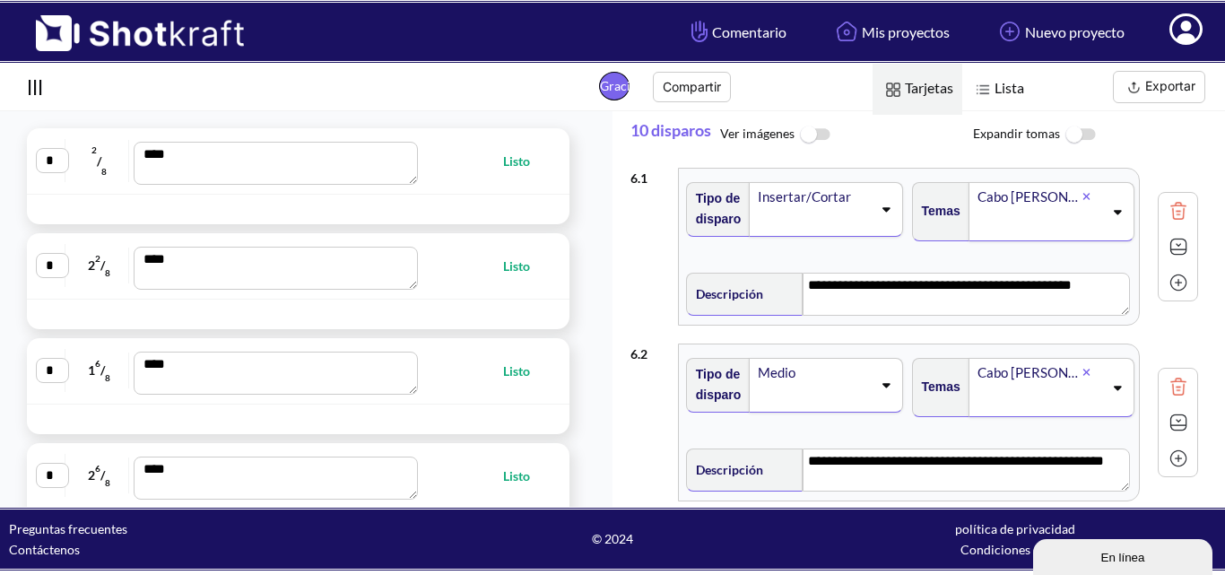
scroll to position [0, 0]
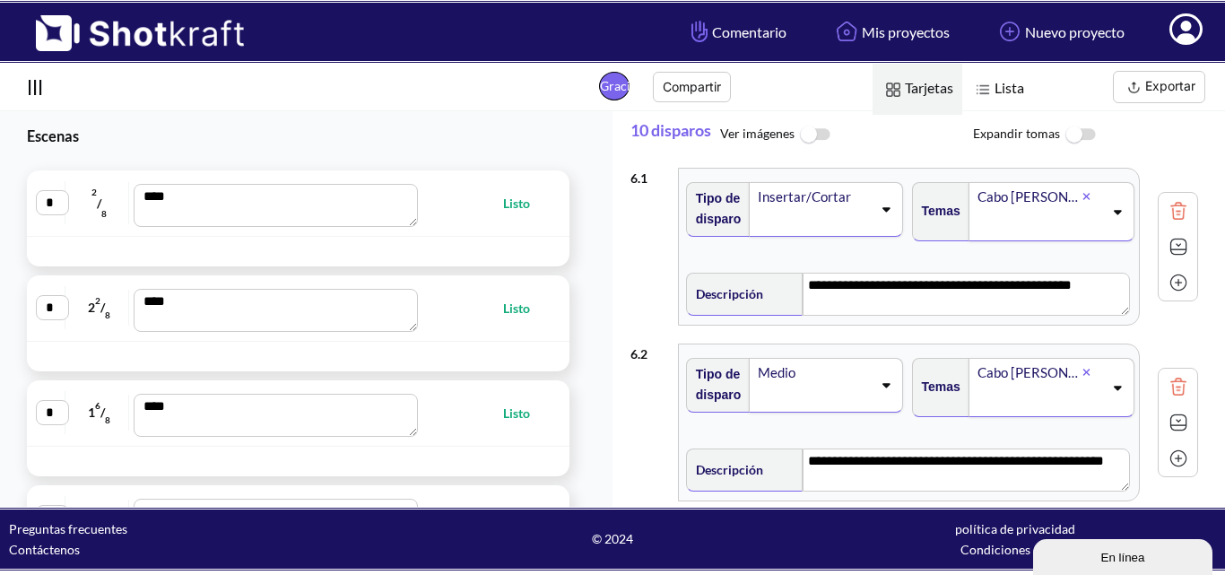
click at [484, 204] on span "Listo" at bounding box center [486, 203] width 124 height 21
type textarea "**********"
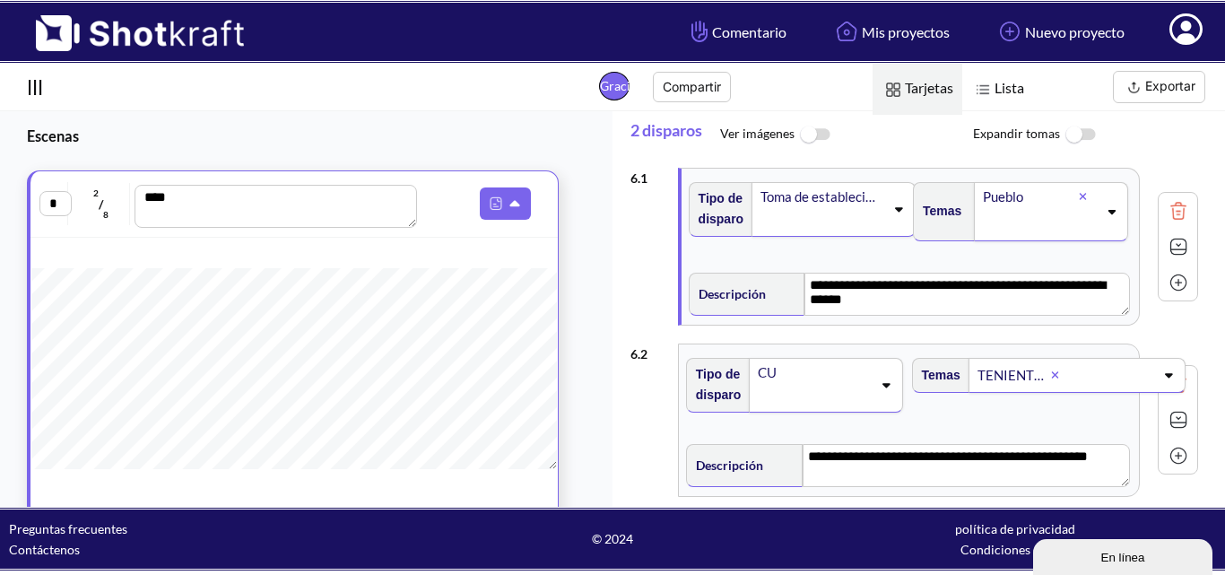
click at [1083, 128] on img at bounding box center [1080, 135] width 40 height 39
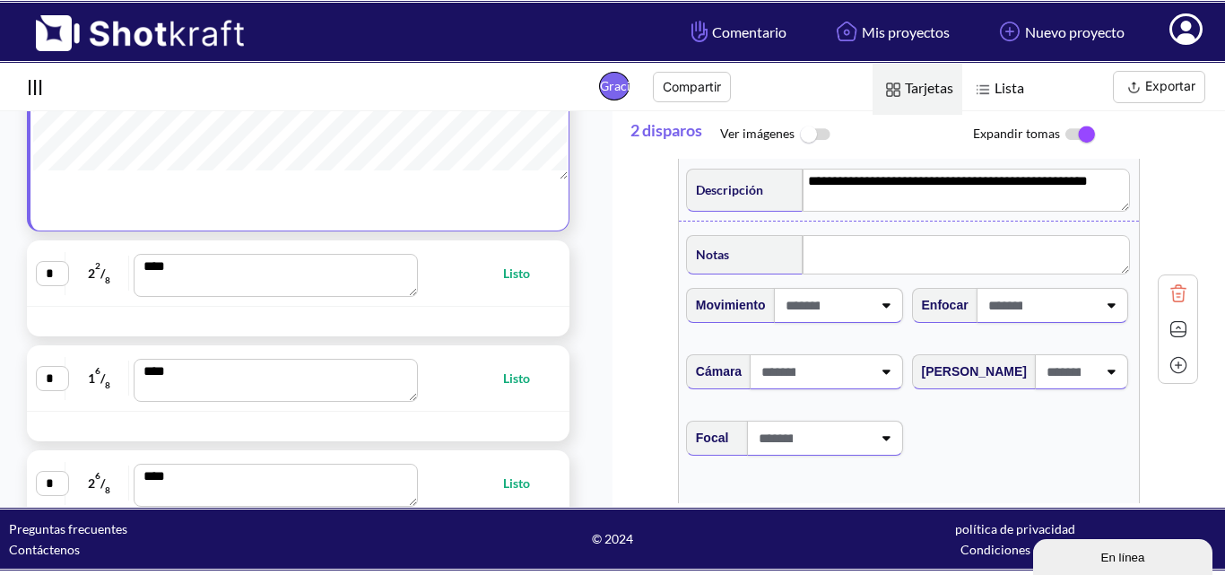
scroll to position [443, 0]
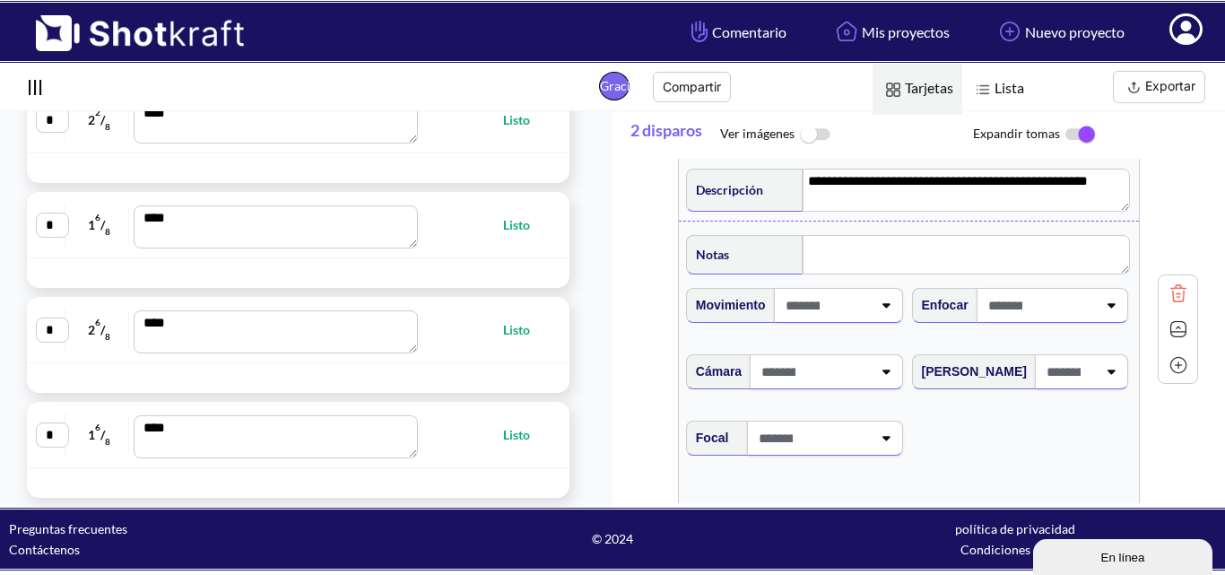
click at [473, 248] on div "* 1 6 / 8 **** Listo" at bounding box center [298, 225] width 525 height 48
type textarea "**********"
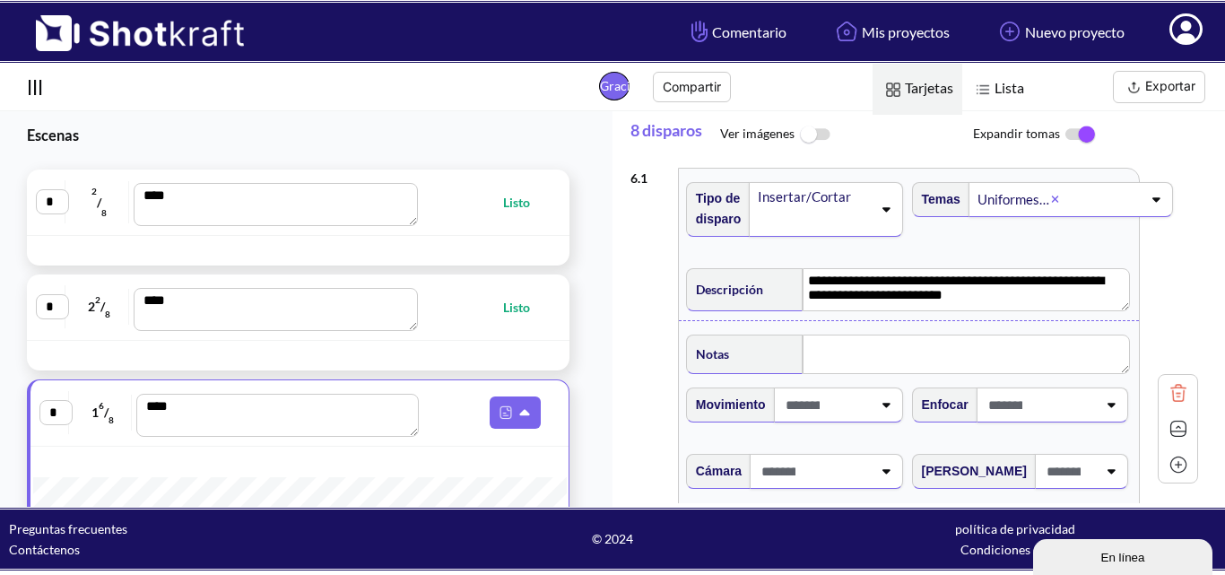
scroll to position [0, 0]
click at [456, 204] on span "Listo" at bounding box center [486, 203] width 124 height 21
type textarea "**********"
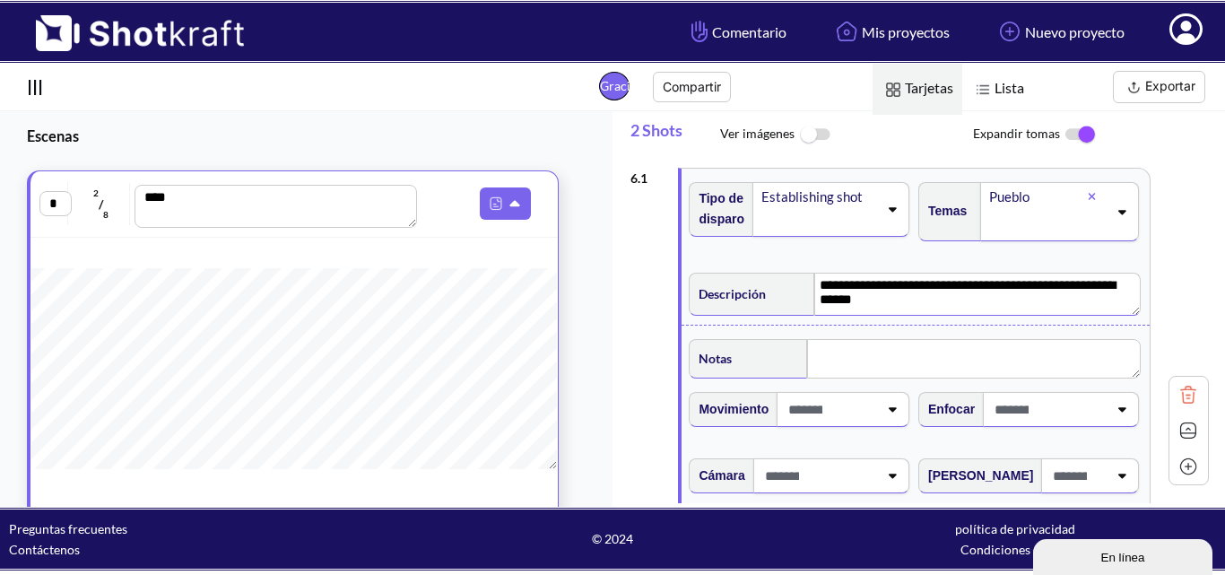
drag, startPoint x: 812, startPoint y: 281, endPoint x: 866, endPoint y: 301, distance: 58.5
click at [880, 301] on textarea "**********" at bounding box center [977, 294] width 326 height 43
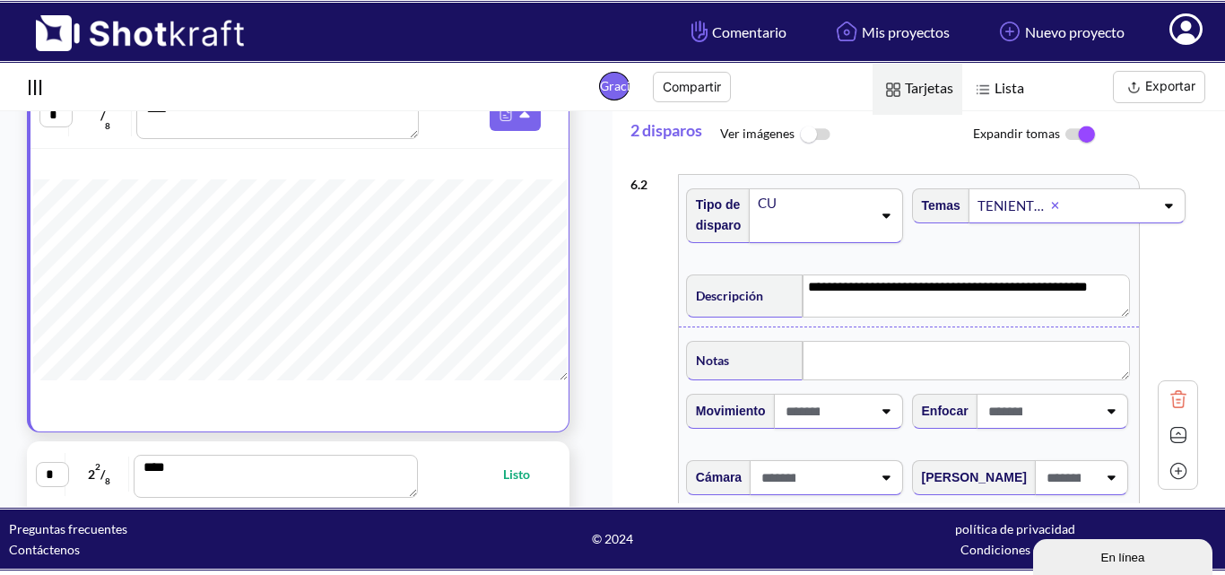
scroll to position [90, 0]
